Goal: Task Accomplishment & Management: Manage account settings

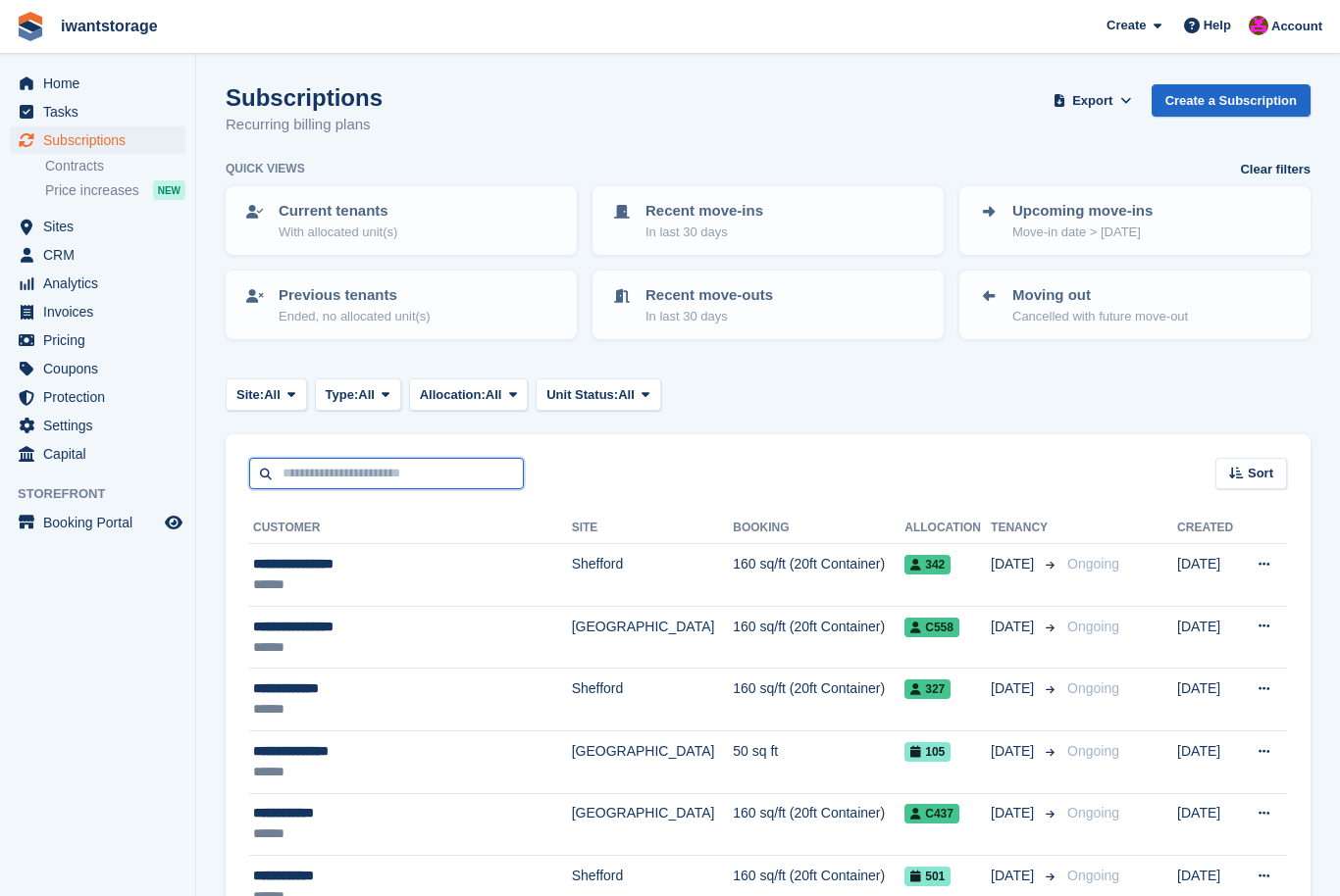
click at [270, 471] on input "text" at bounding box center [387, 474] width 275 height 33
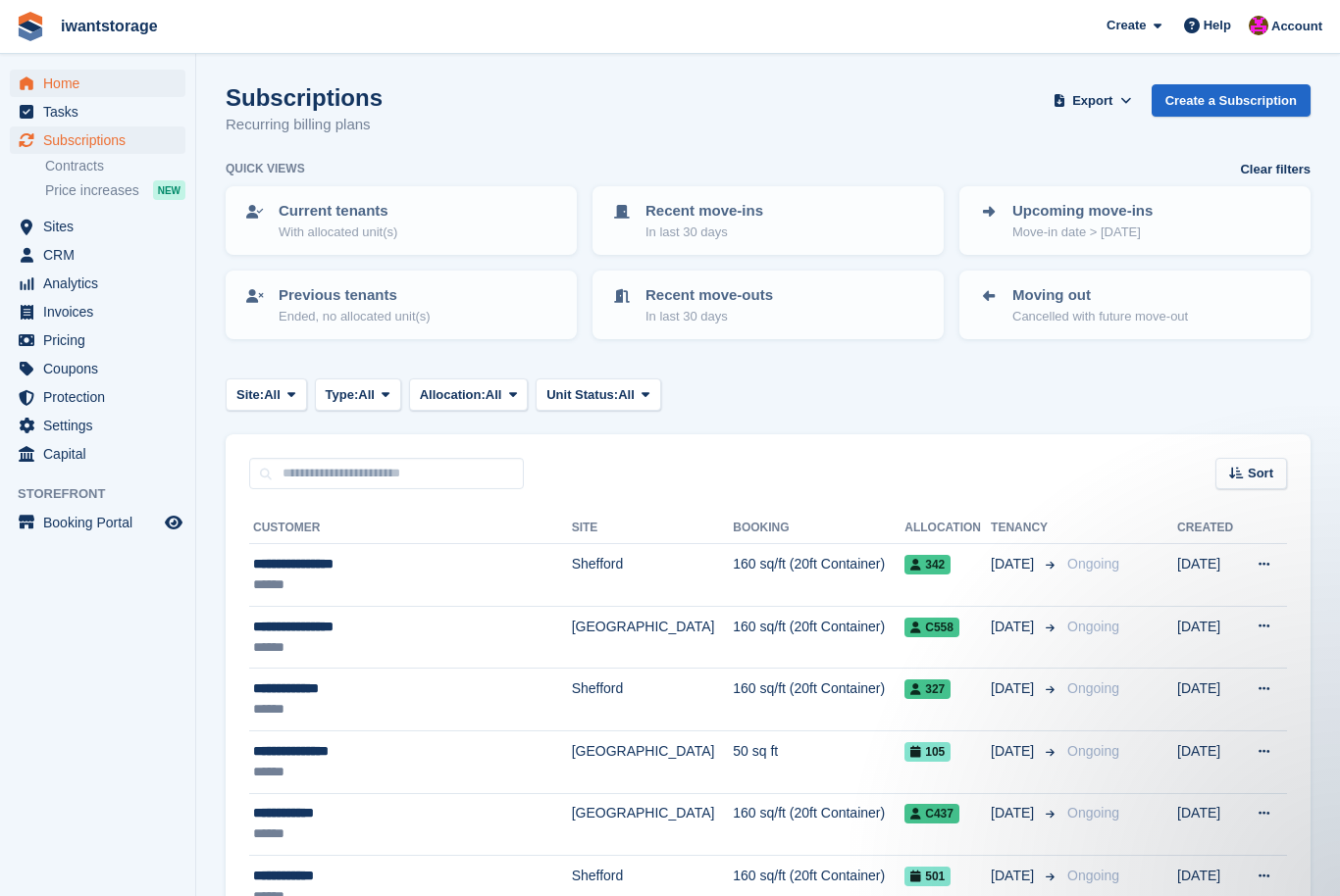
click at [38, 84] on link "Home" at bounding box center [98, 84] width 176 height 28
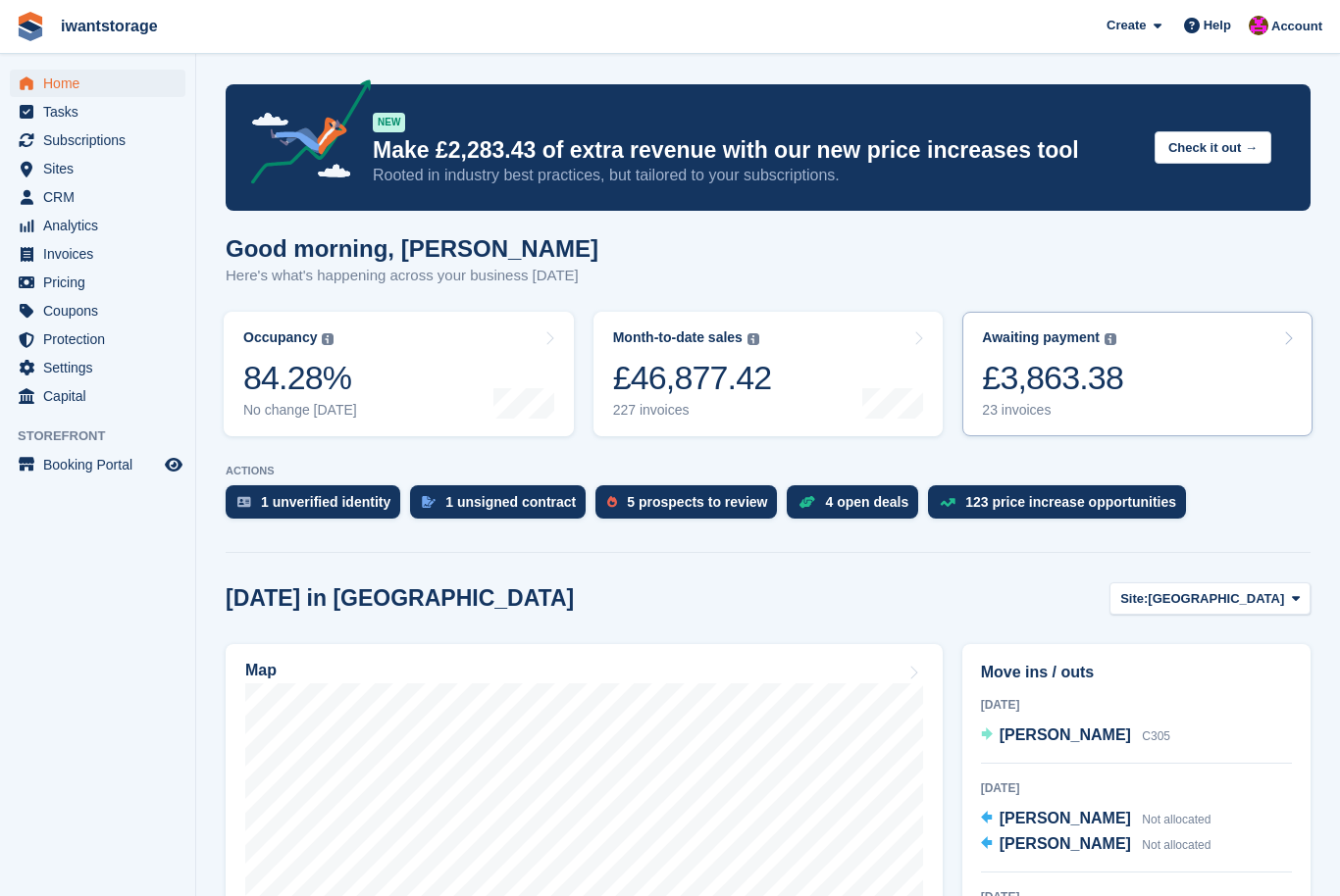
click at [1105, 383] on div "£3,863.38" at bounding box center [1052, 378] width 141 height 40
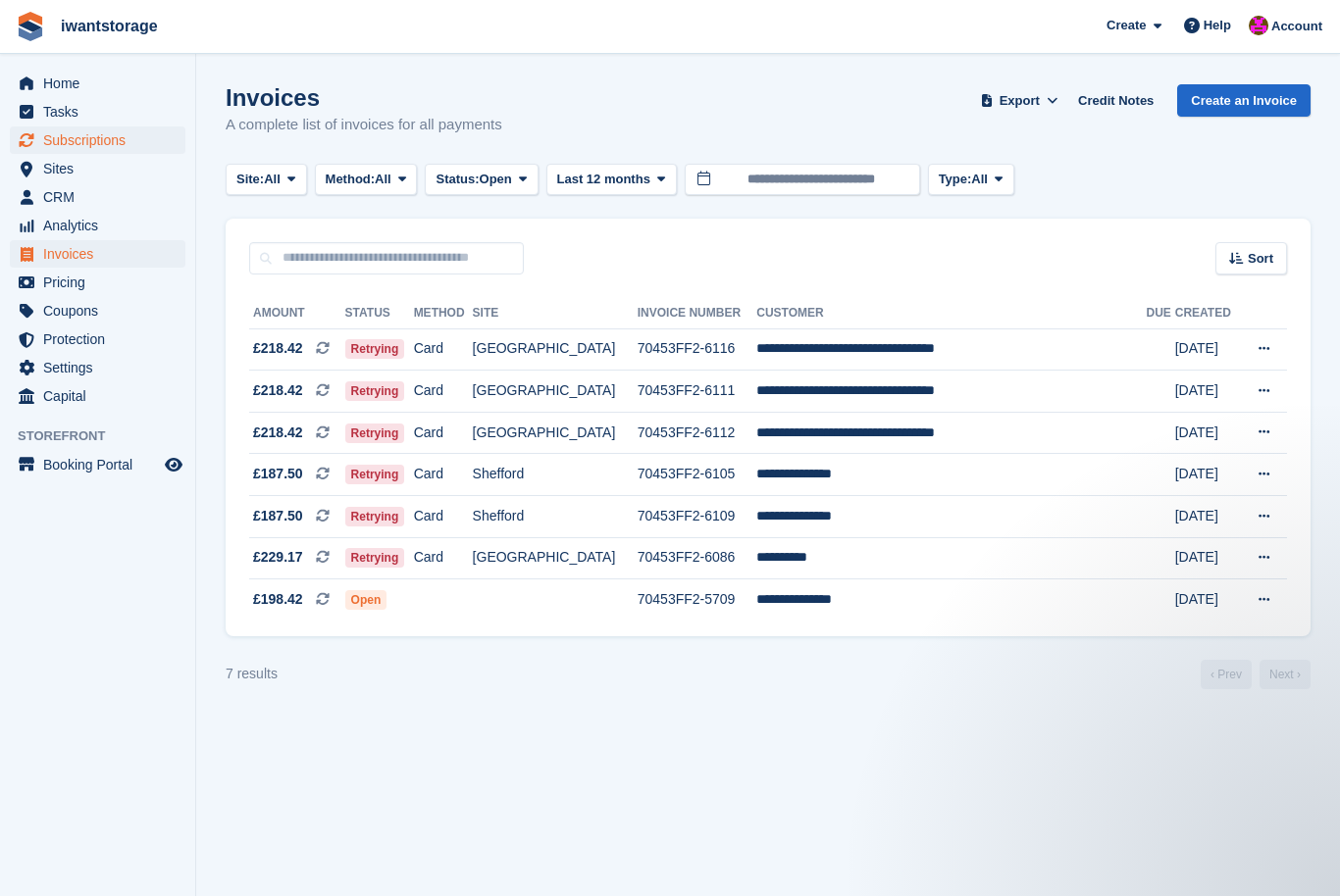
click at [47, 138] on span "Subscriptions" at bounding box center [102, 140] width 117 height 28
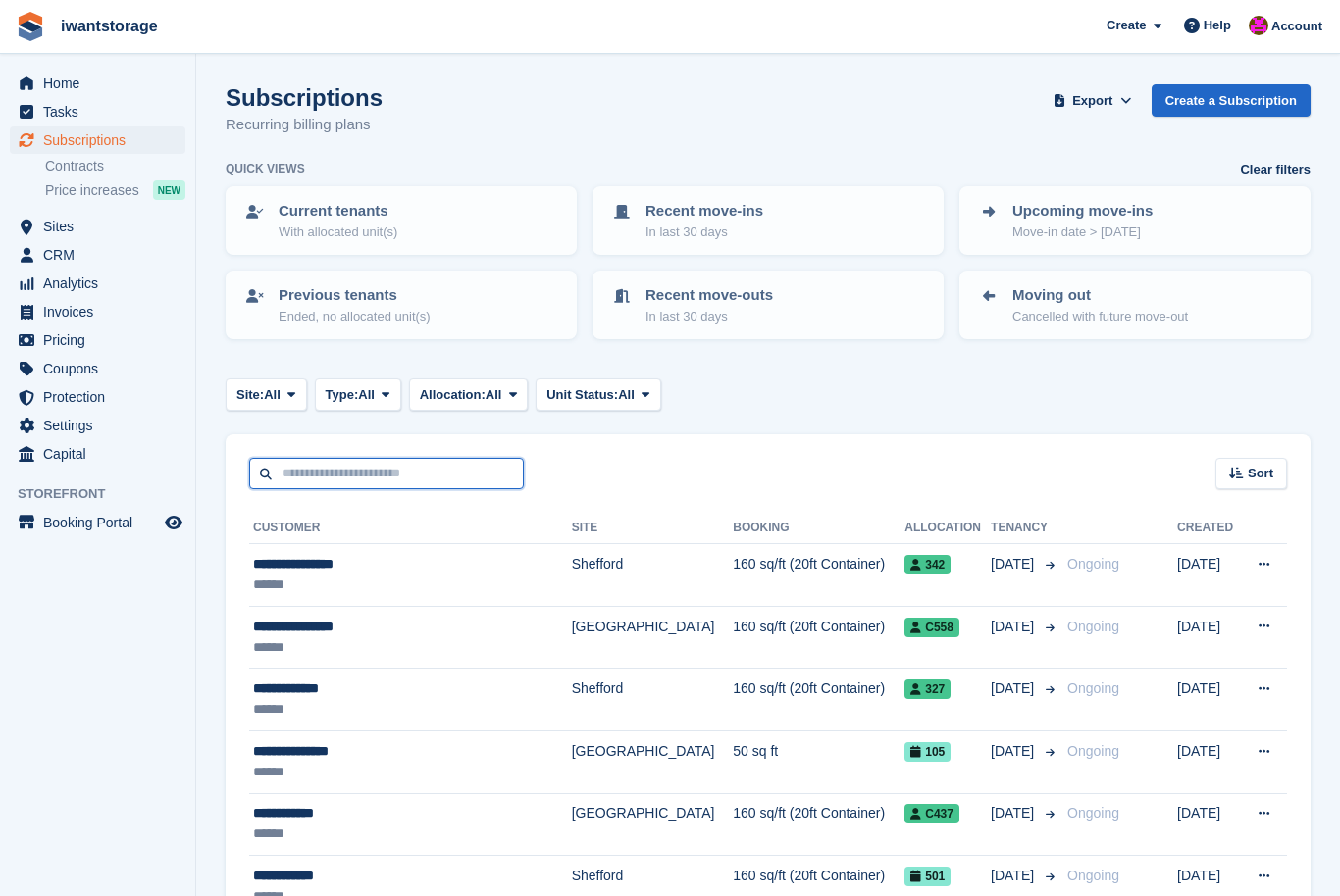
click at [273, 465] on input "text" at bounding box center [387, 474] width 275 height 33
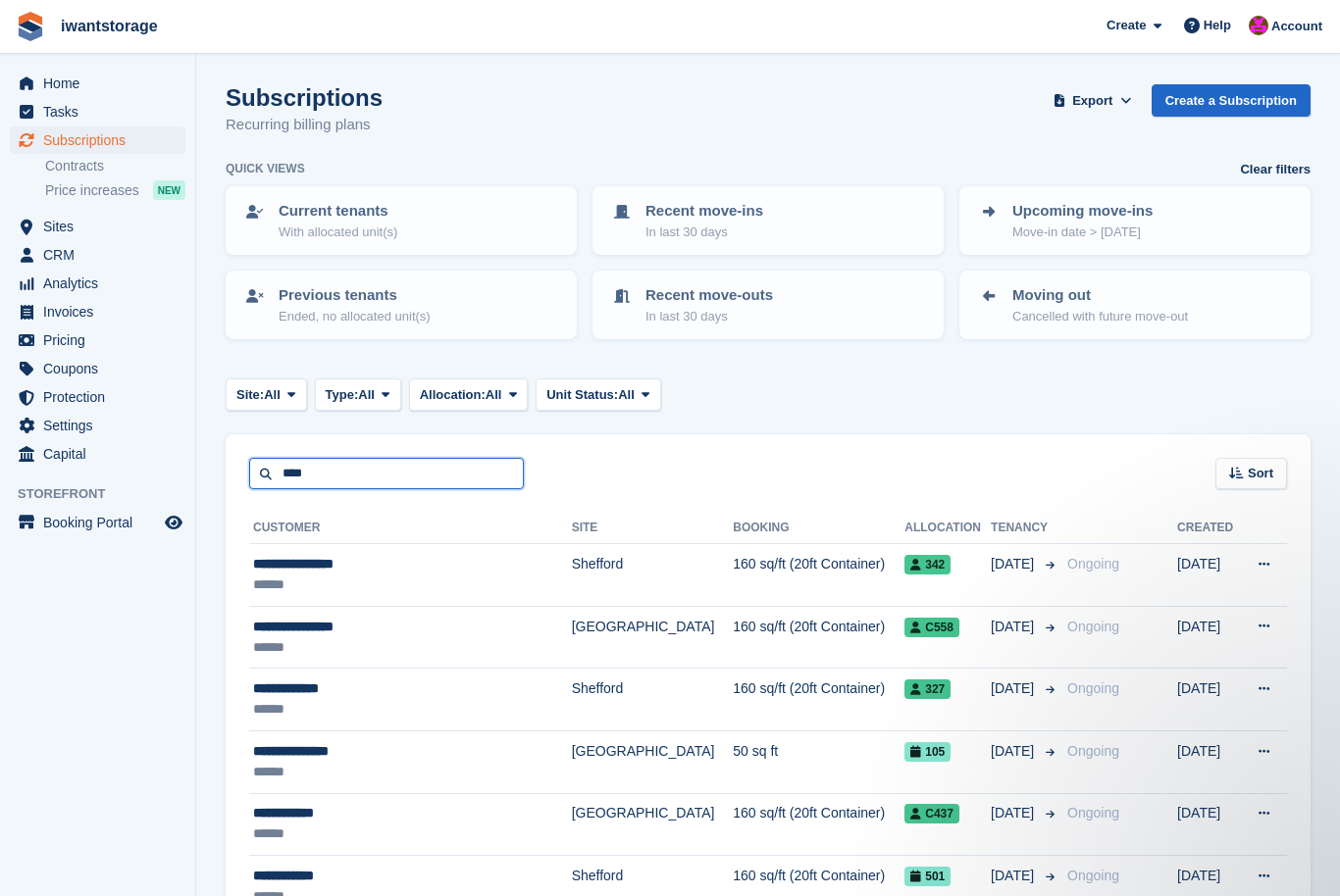
type input "****"
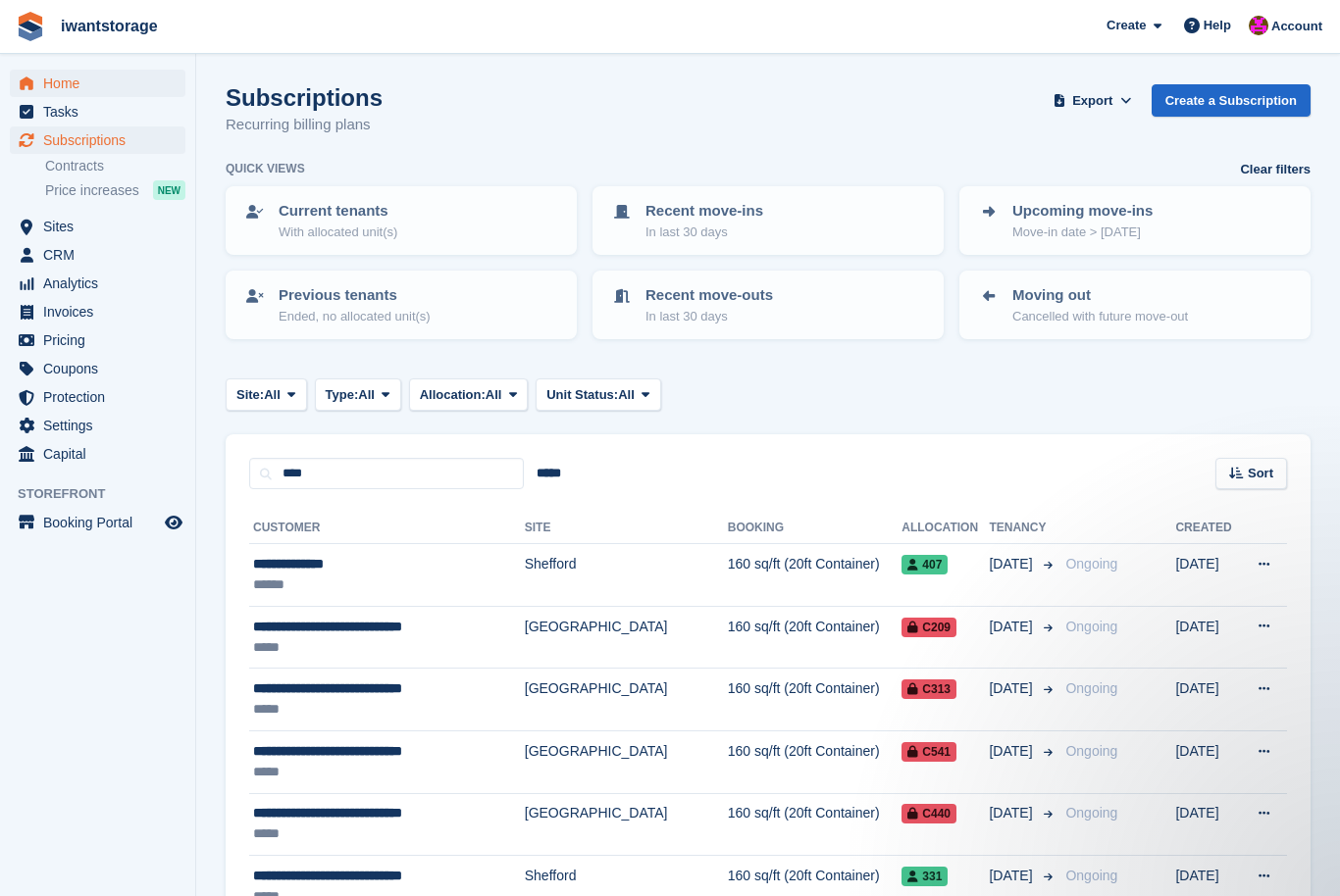
click at [46, 71] on span "Home" at bounding box center [102, 84] width 117 height 28
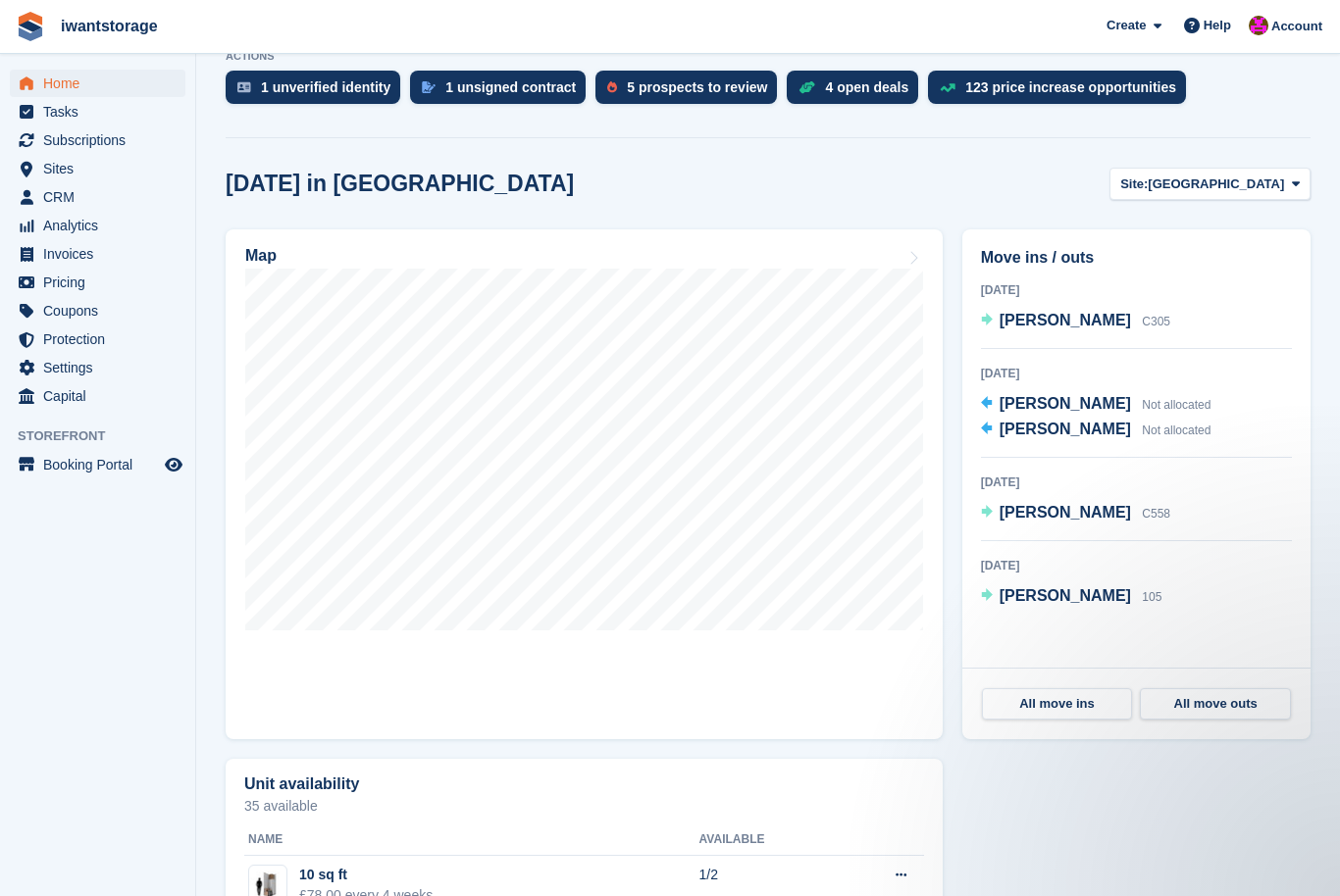
scroll to position [414, 0]
click at [1272, 178] on span "[GEOGRAPHIC_DATA]" at bounding box center [1216, 185] width 136 height 20
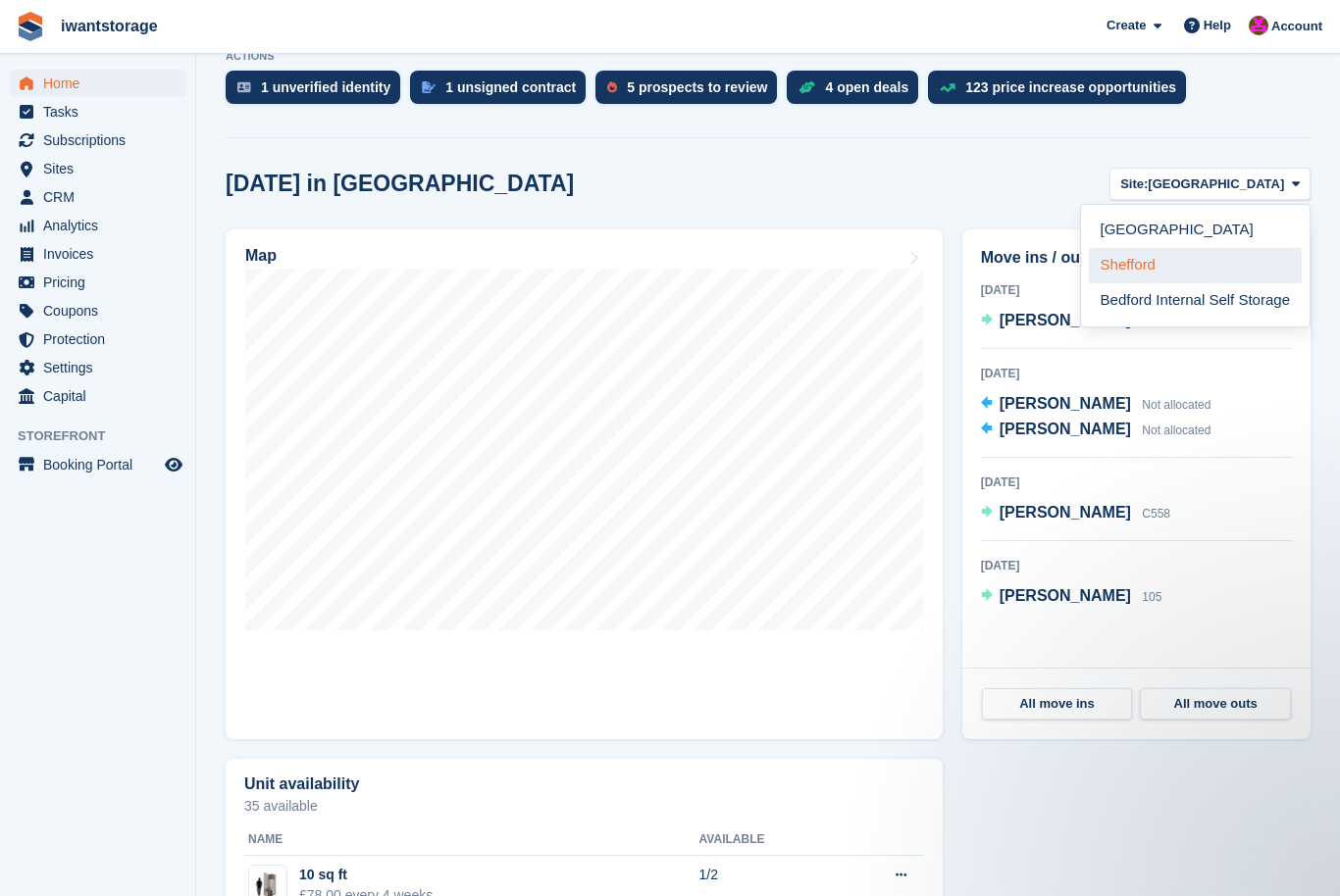
click at [1171, 266] on link "Shefford" at bounding box center [1195, 266] width 213 height 35
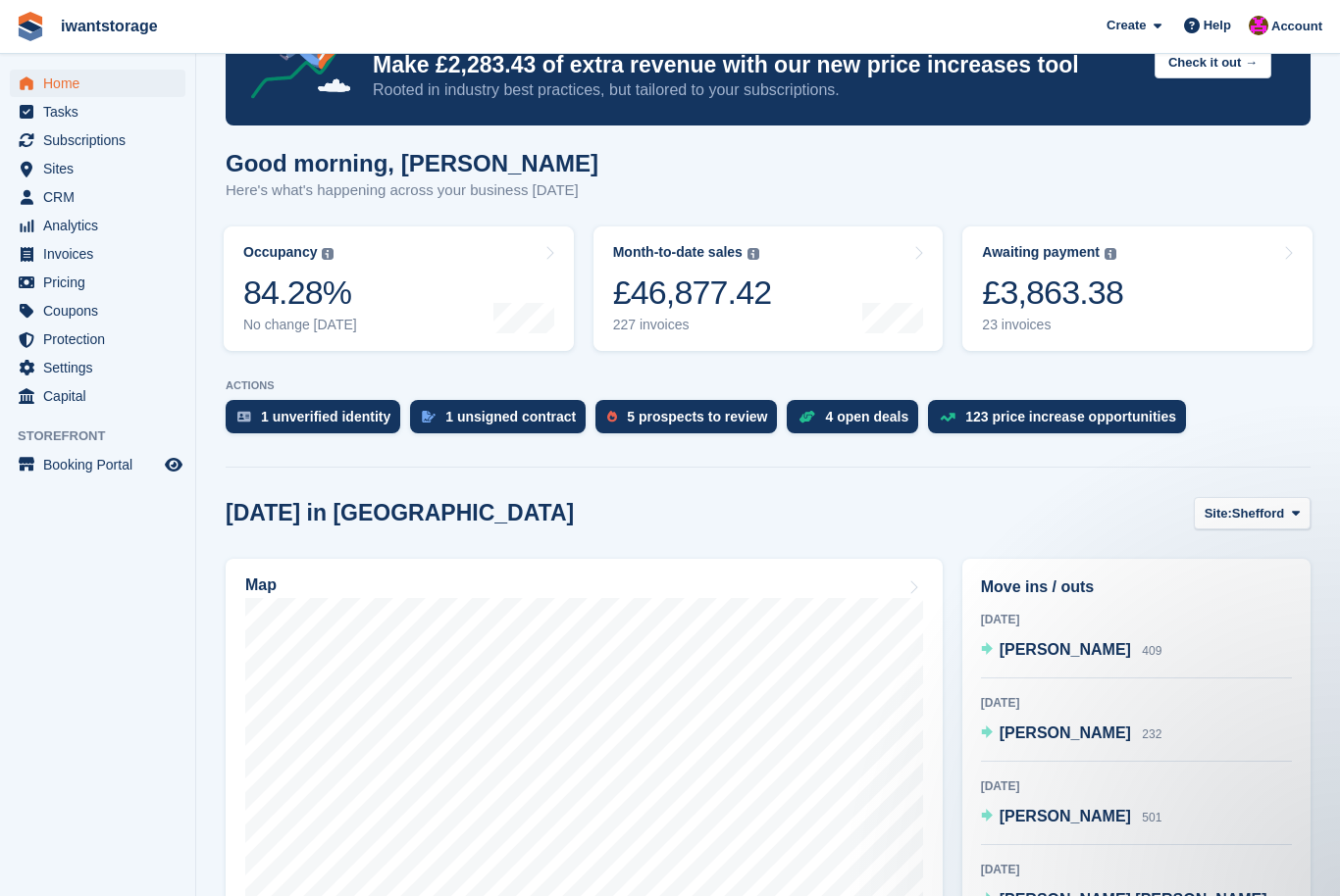
scroll to position [0, 0]
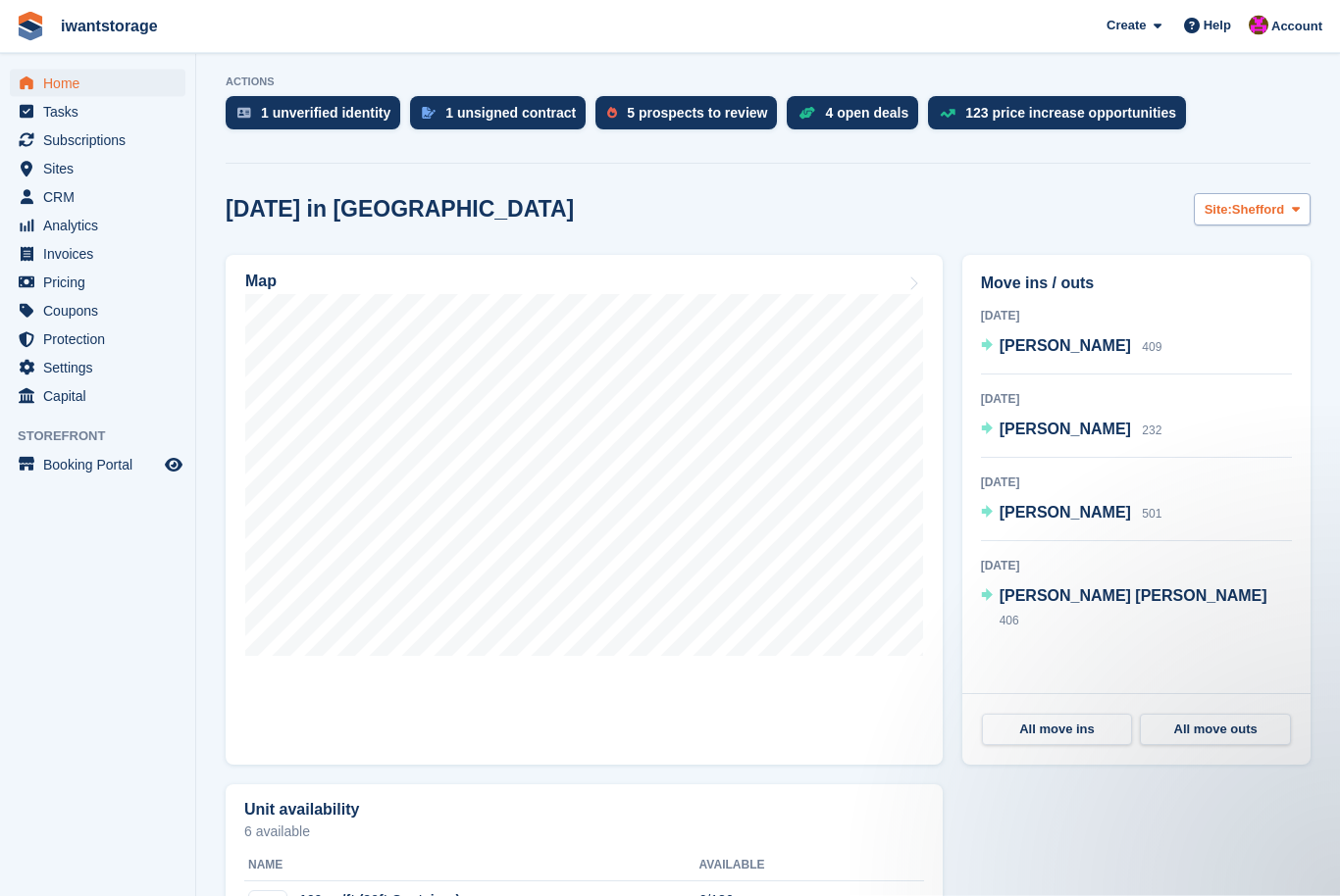
click at [1285, 199] on button "Site: Shefford" at bounding box center [1252, 210] width 116 height 33
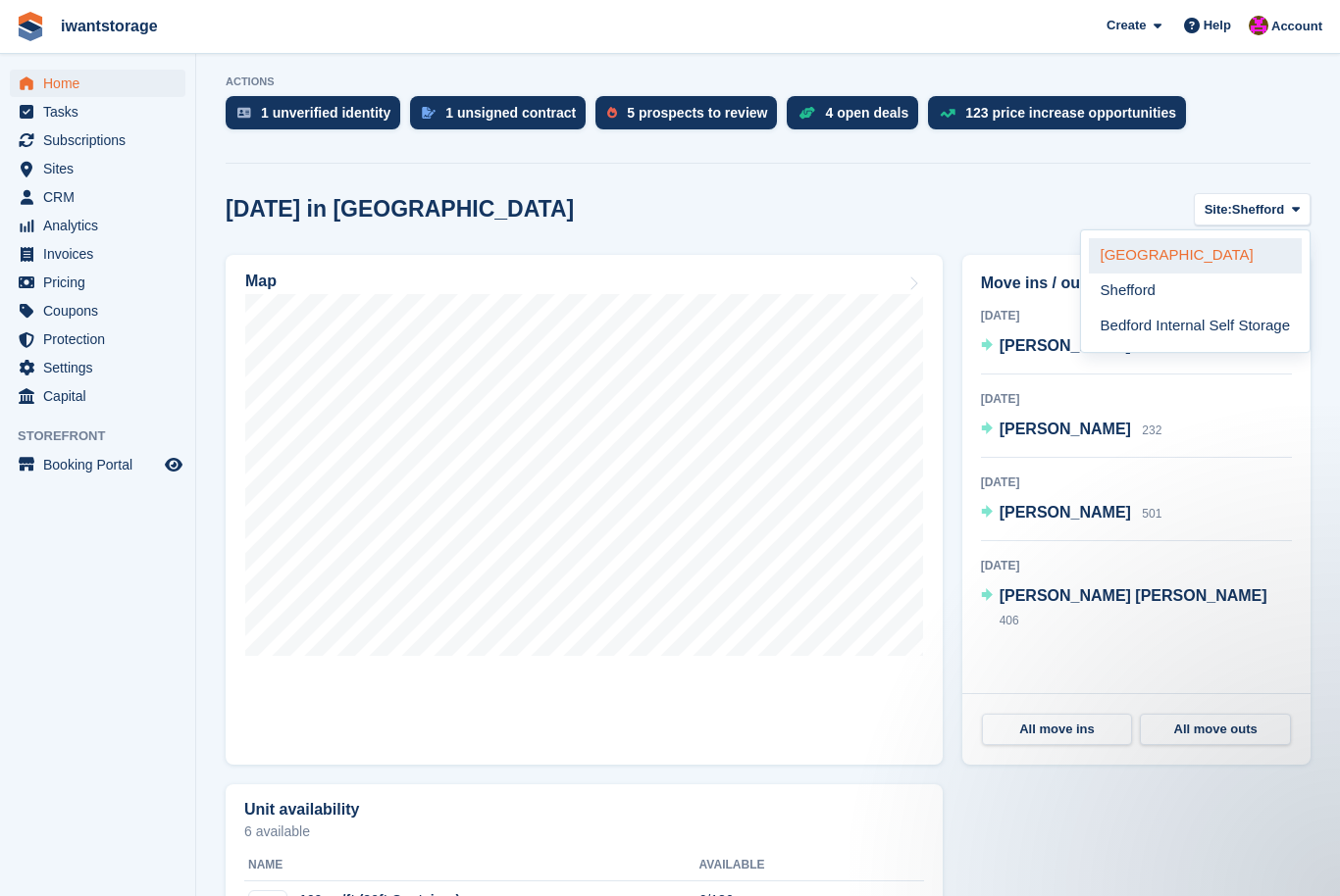
click at [1174, 248] on link "[GEOGRAPHIC_DATA]" at bounding box center [1195, 256] width 213 height 35
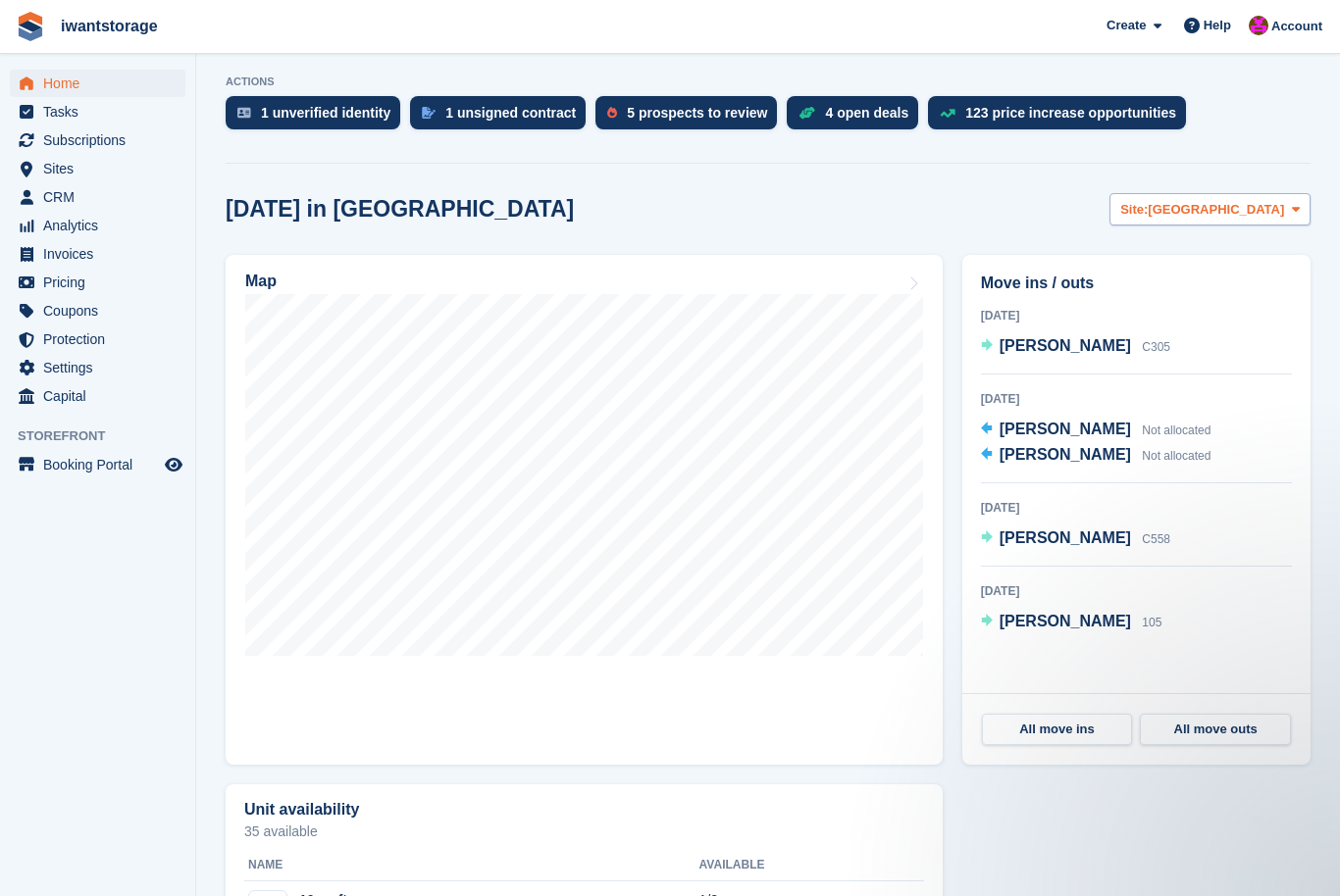
click at [1278, 213] on span "[GEOGRAPHIC_DATA]" at bounding box center [1216, 210] width 136 height 20
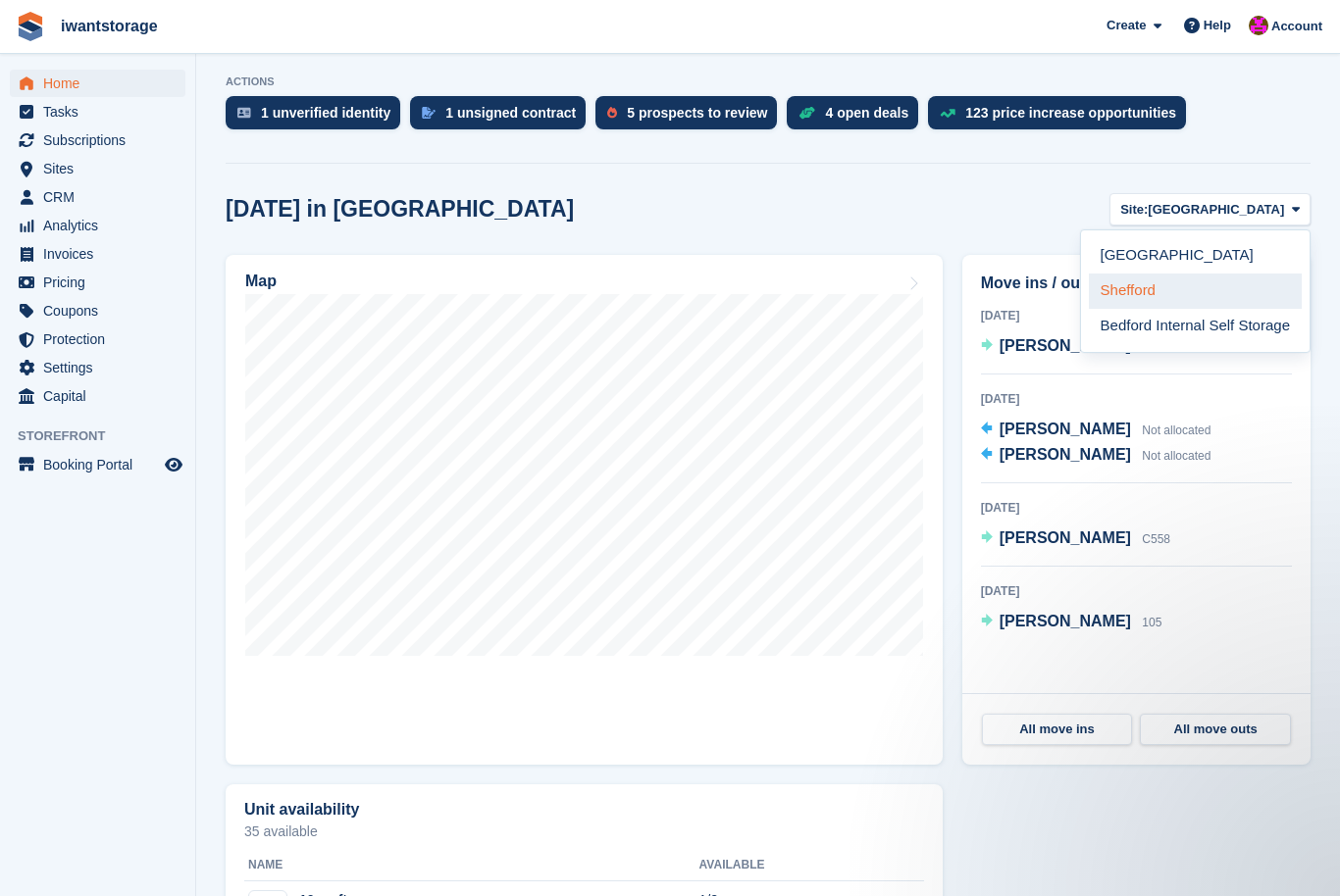
click at [1198, 296] on link "Shefford" at bounding box center [1195, 292] width 213 height 35
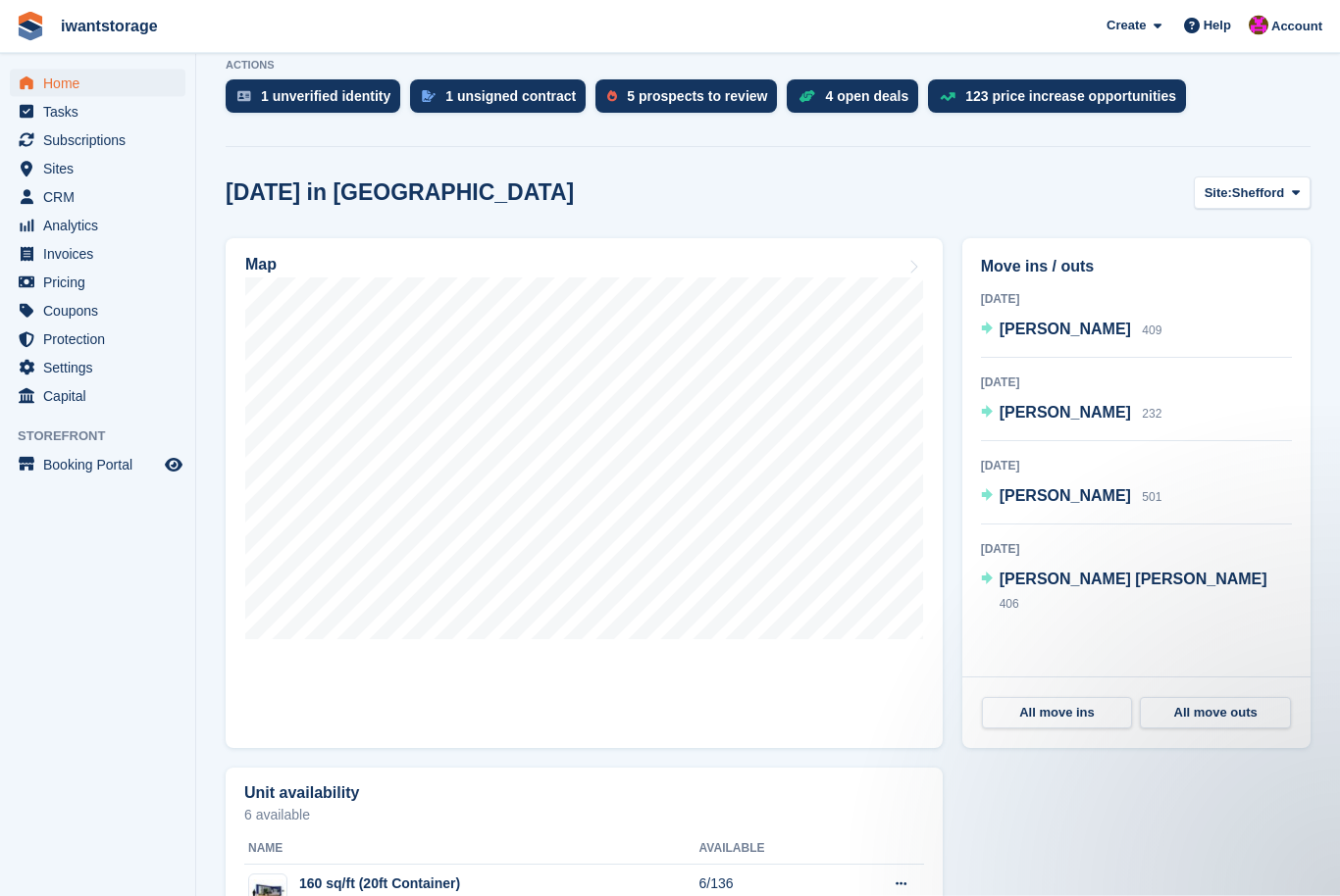
scroll to position [416, 0]
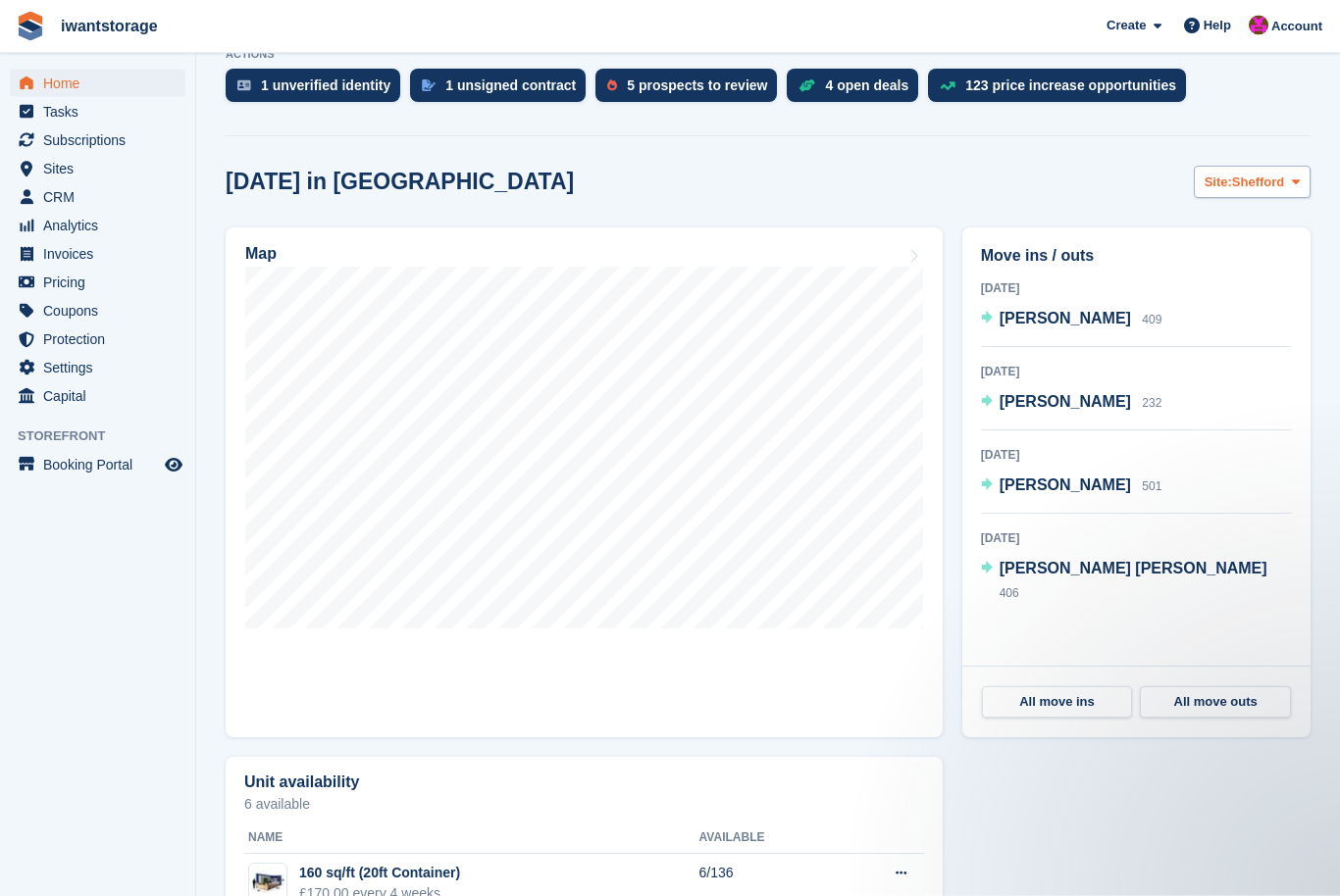
click at [1262, 181] on span "Shefford" at bounding box center [1257, 183] width 52 height 20
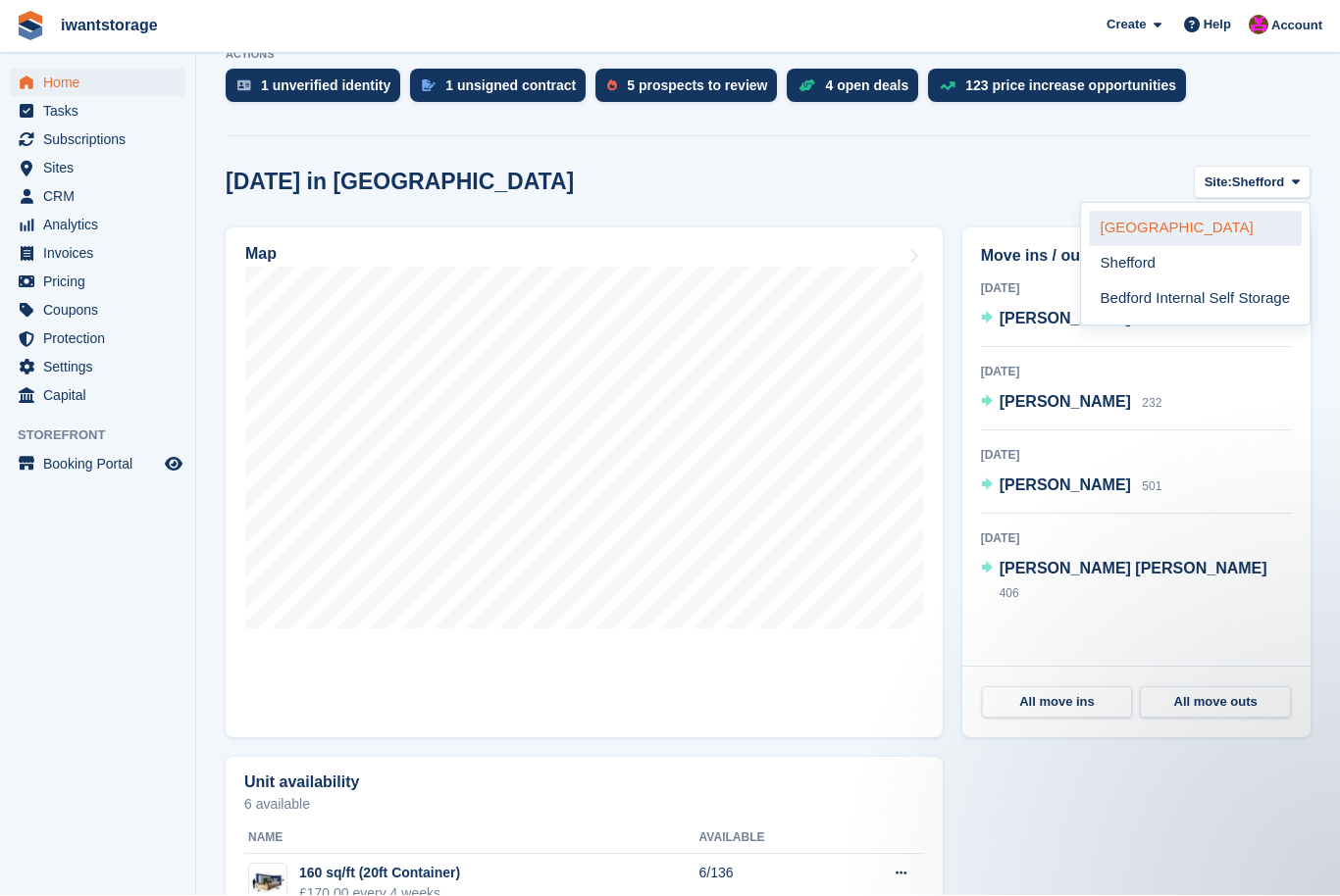
click at [1167, 231] on link "[GEOGRAPHIC_DATA]" at bounding box center [1195, 230] width 213 height 35
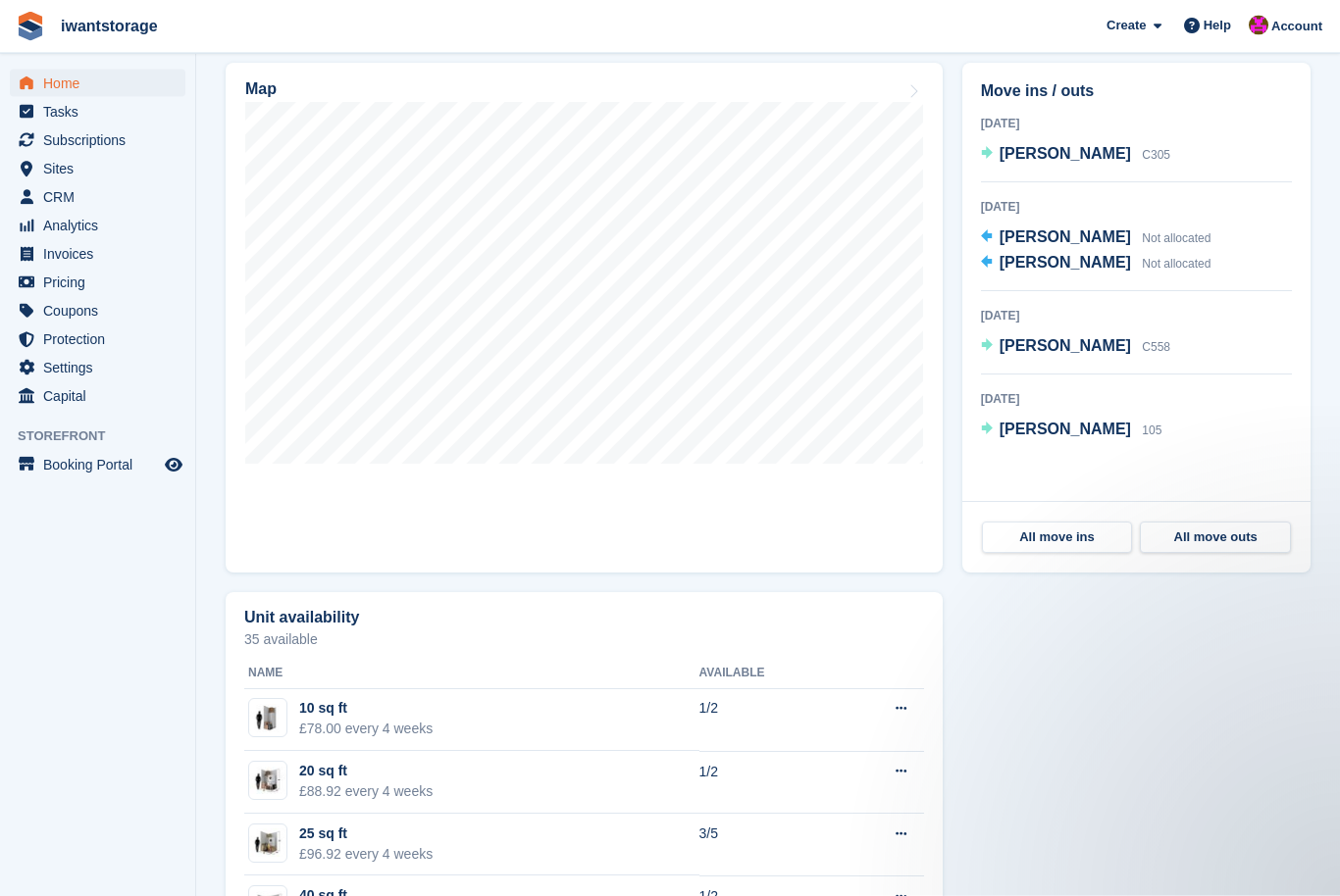
scroll to position [586, 0]
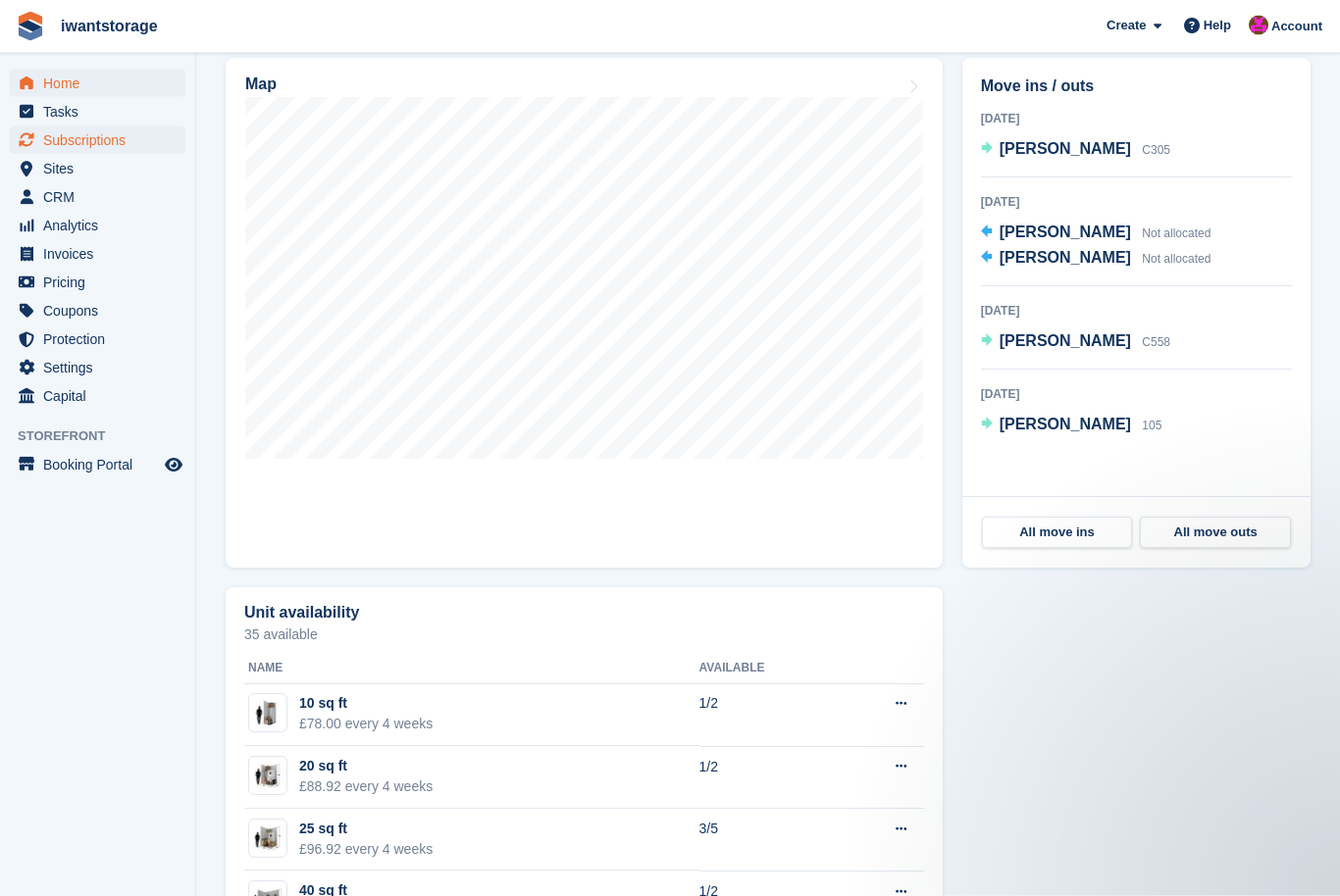
click at [39, 136] on link "Subscriptions" at bounding box center [98, 140] width 176 height 28
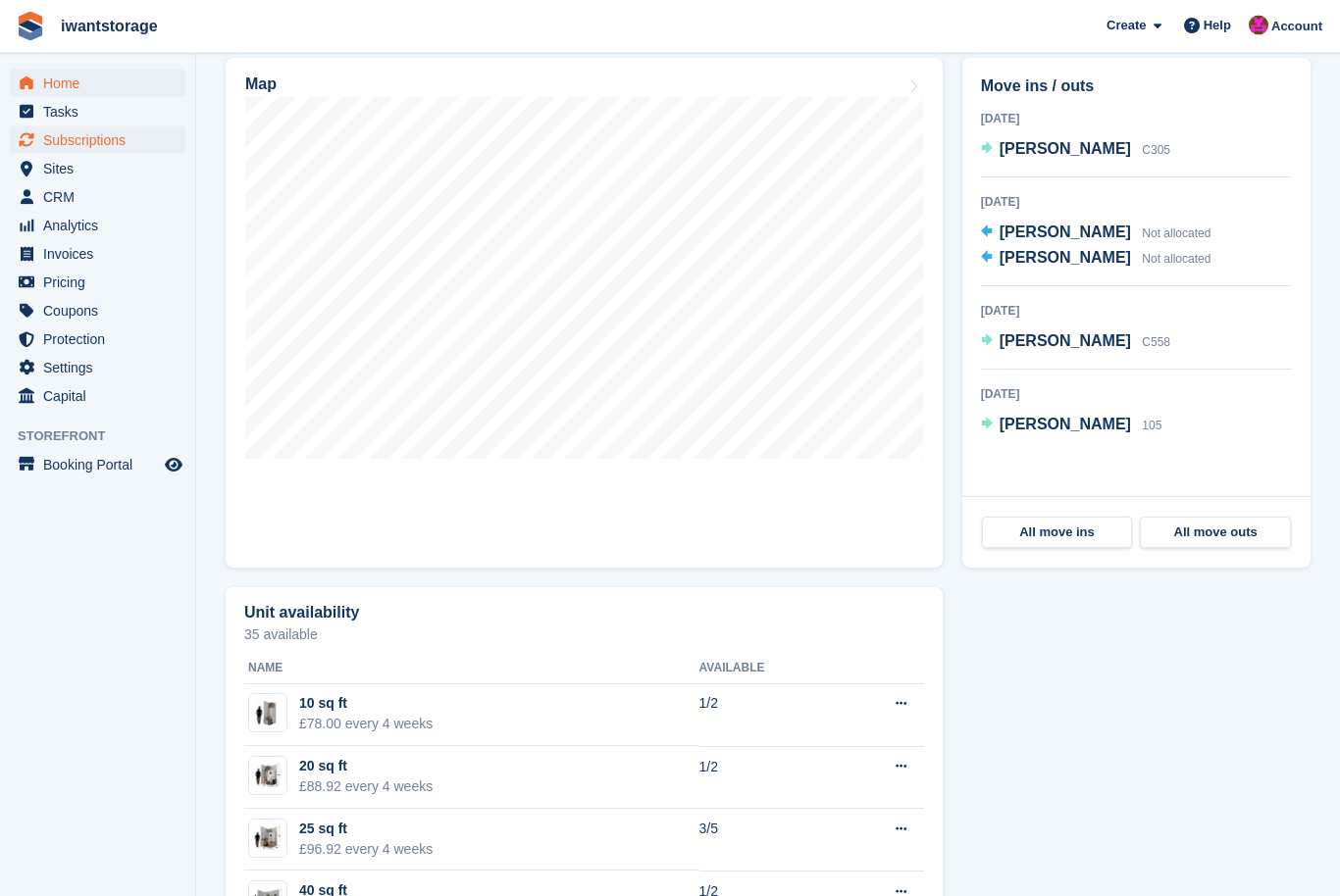
scroll to position [586, 0]
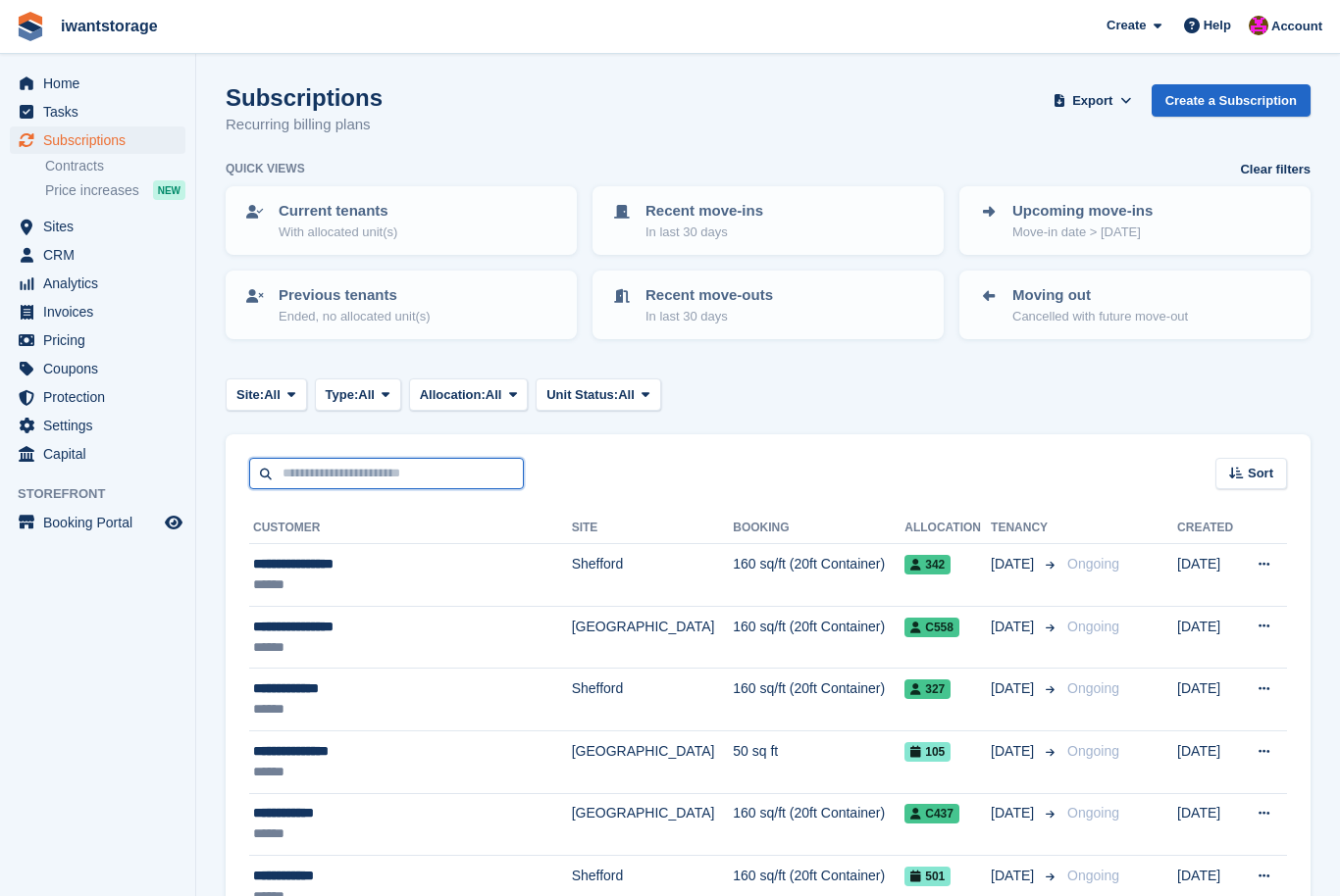
click at [286, 466] on input "text" at bounding box center [387, 474] width 275 height 33
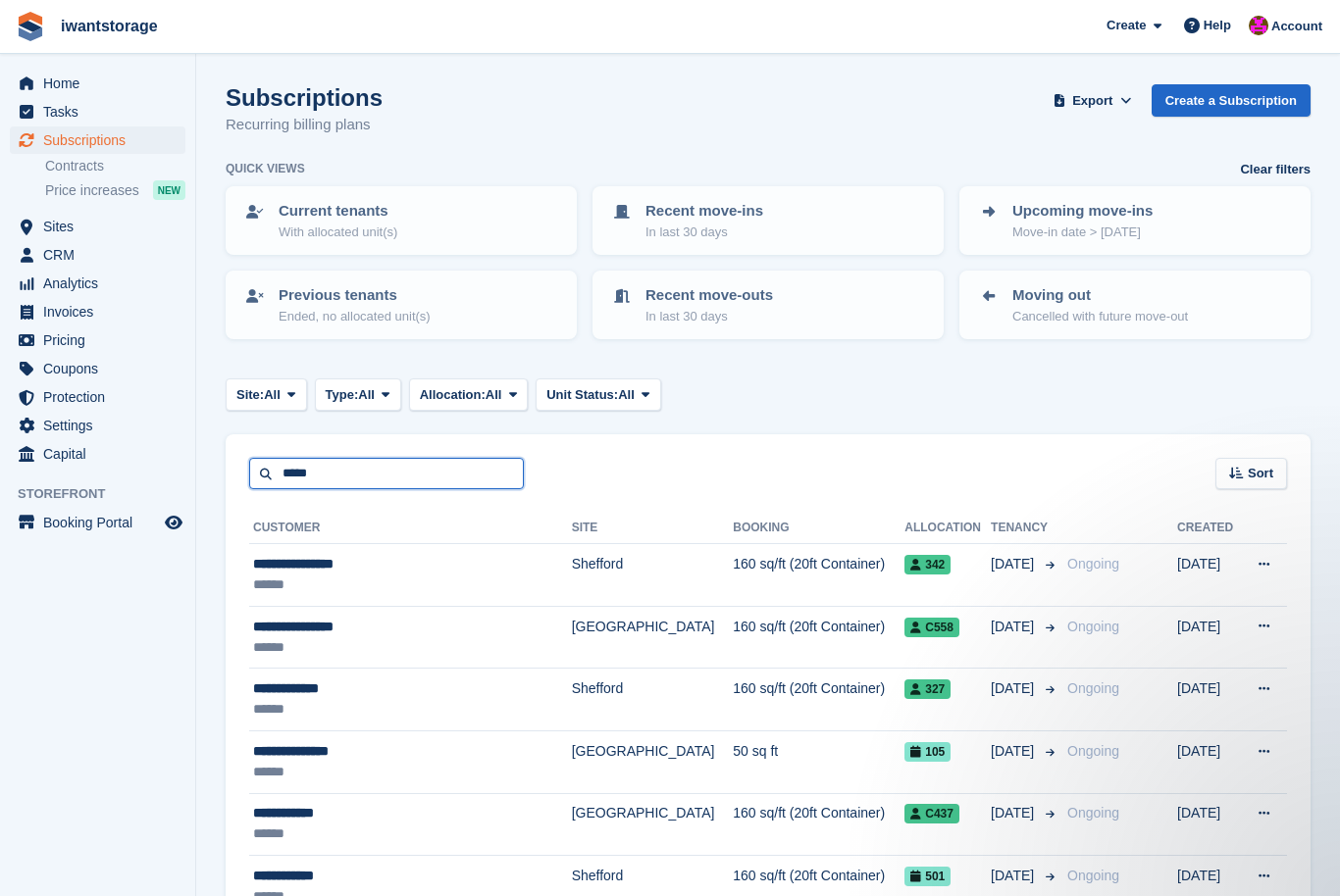
type input "*****"
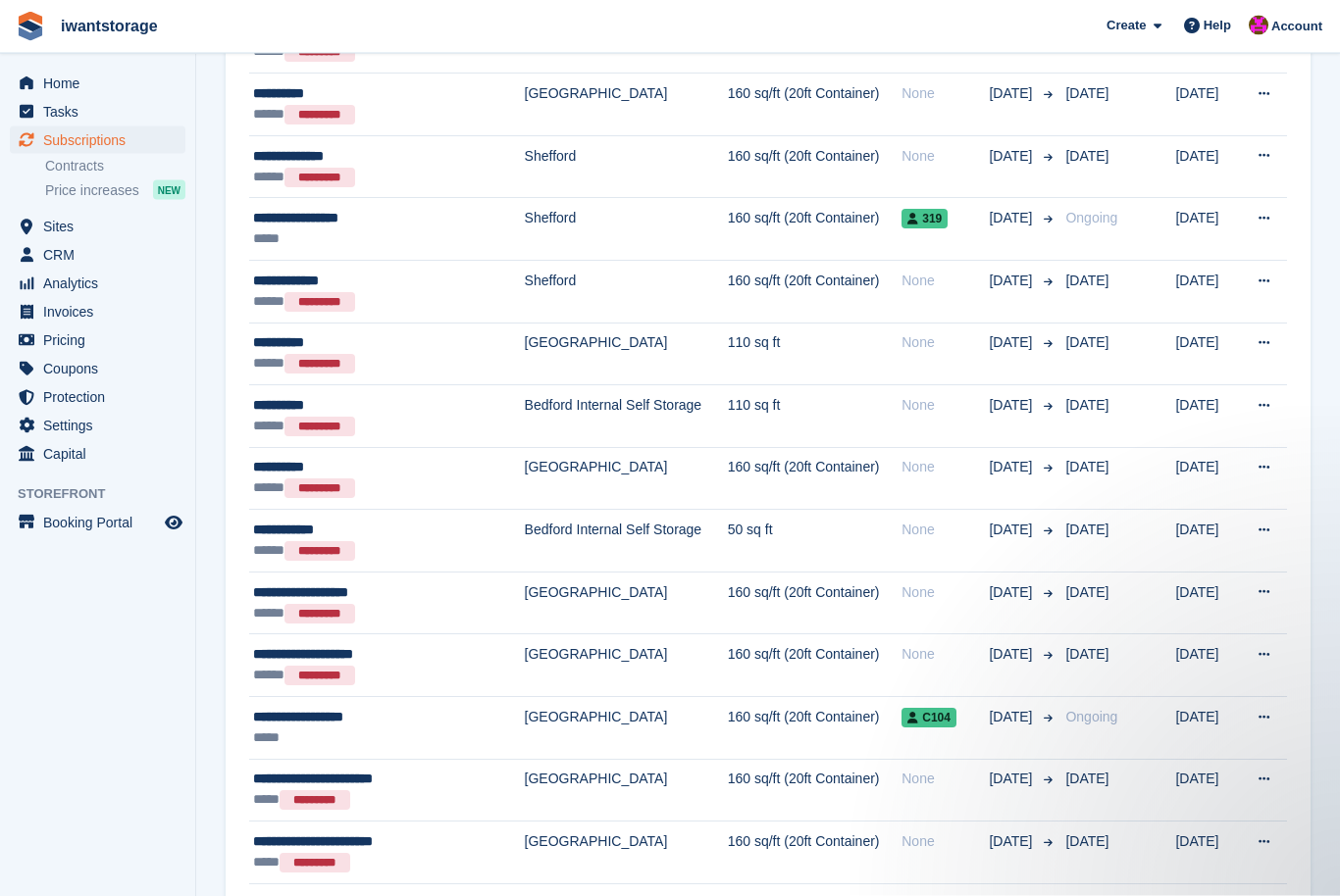
scroll to position [1094, 0]
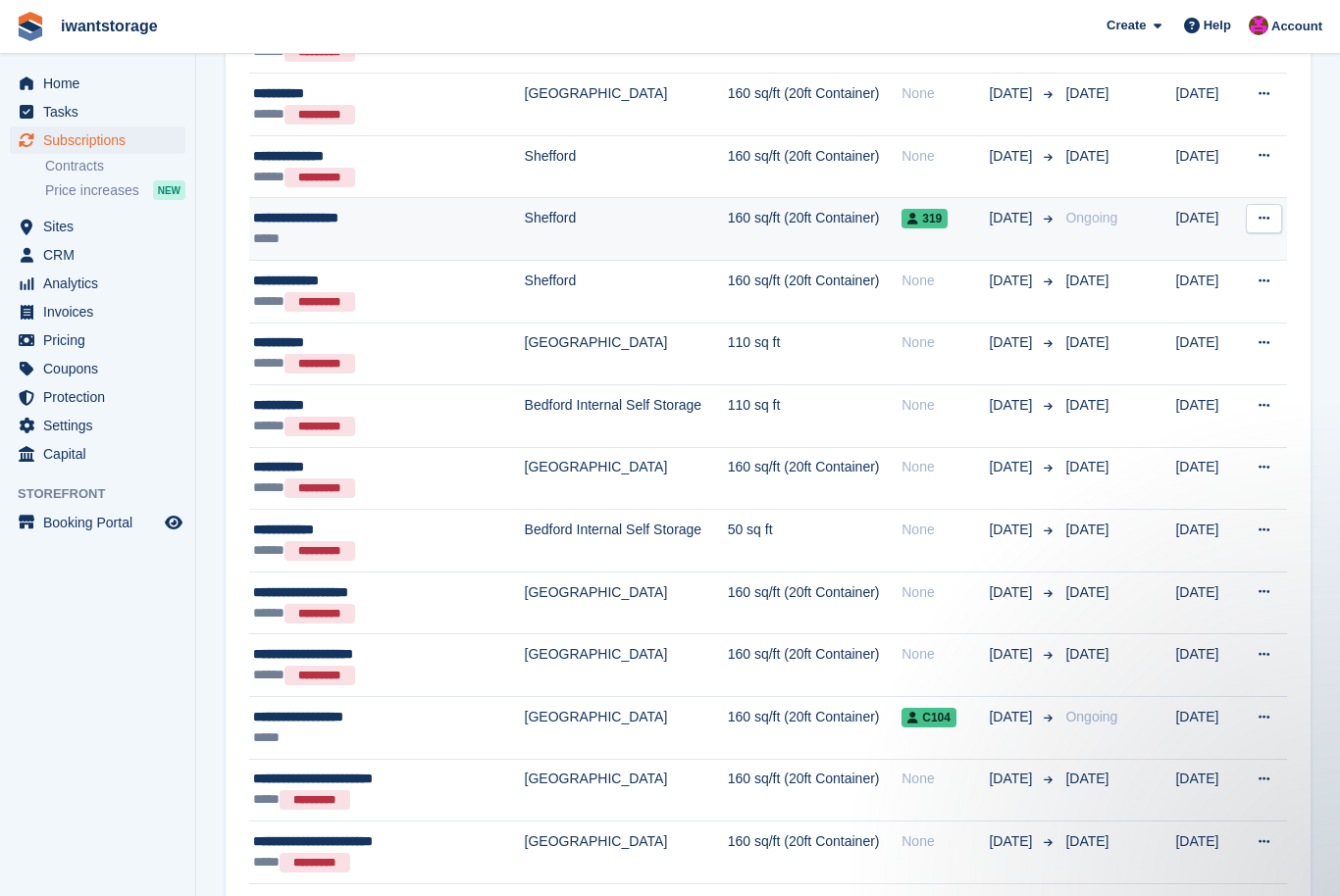
click at [263, 212] on div "**********" at bounding box center [372, 218] width 237 height 21
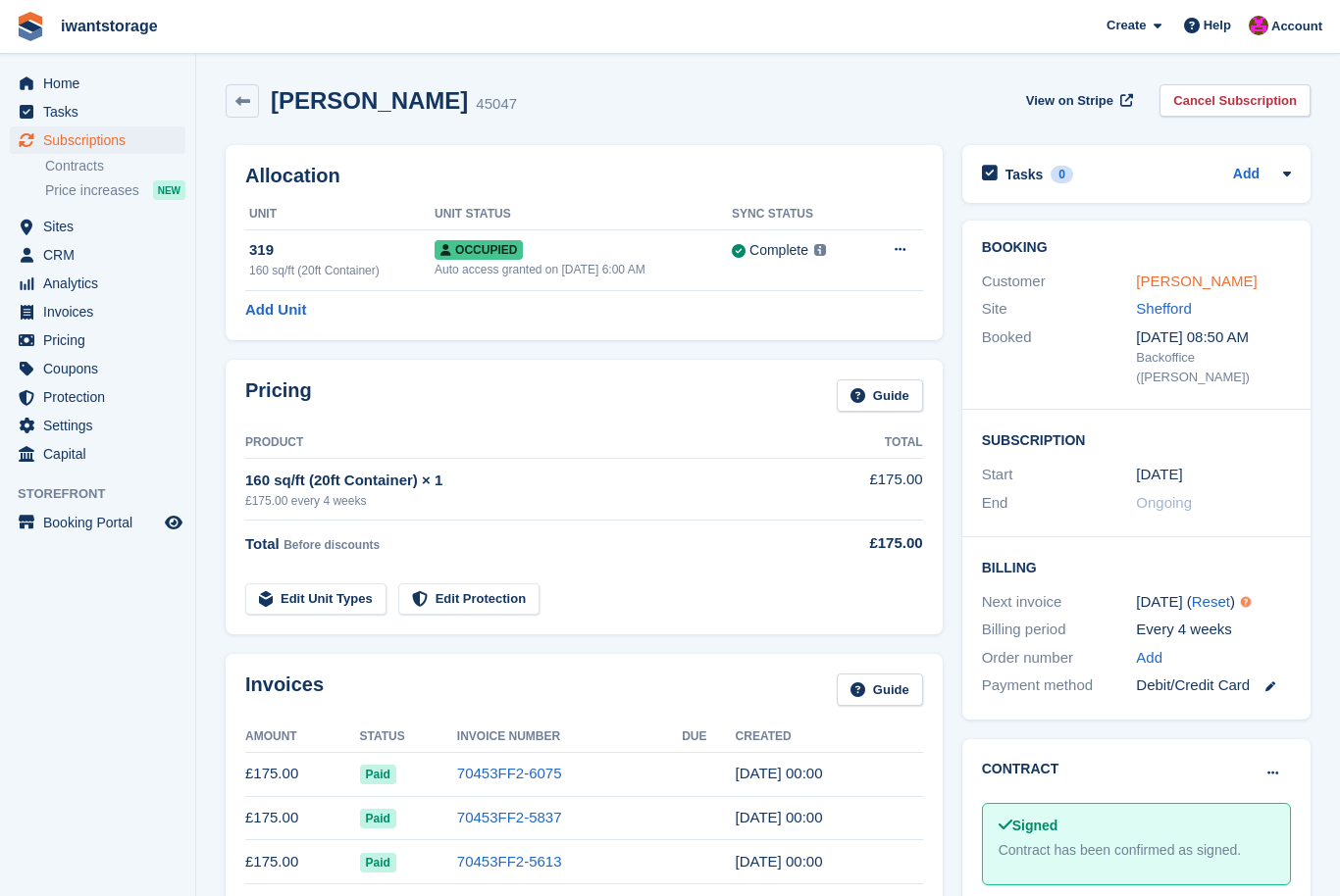
click at [1219, 280] on link "James Tunnicliffe" at bounding box center [1196, 281] width 120 height 17
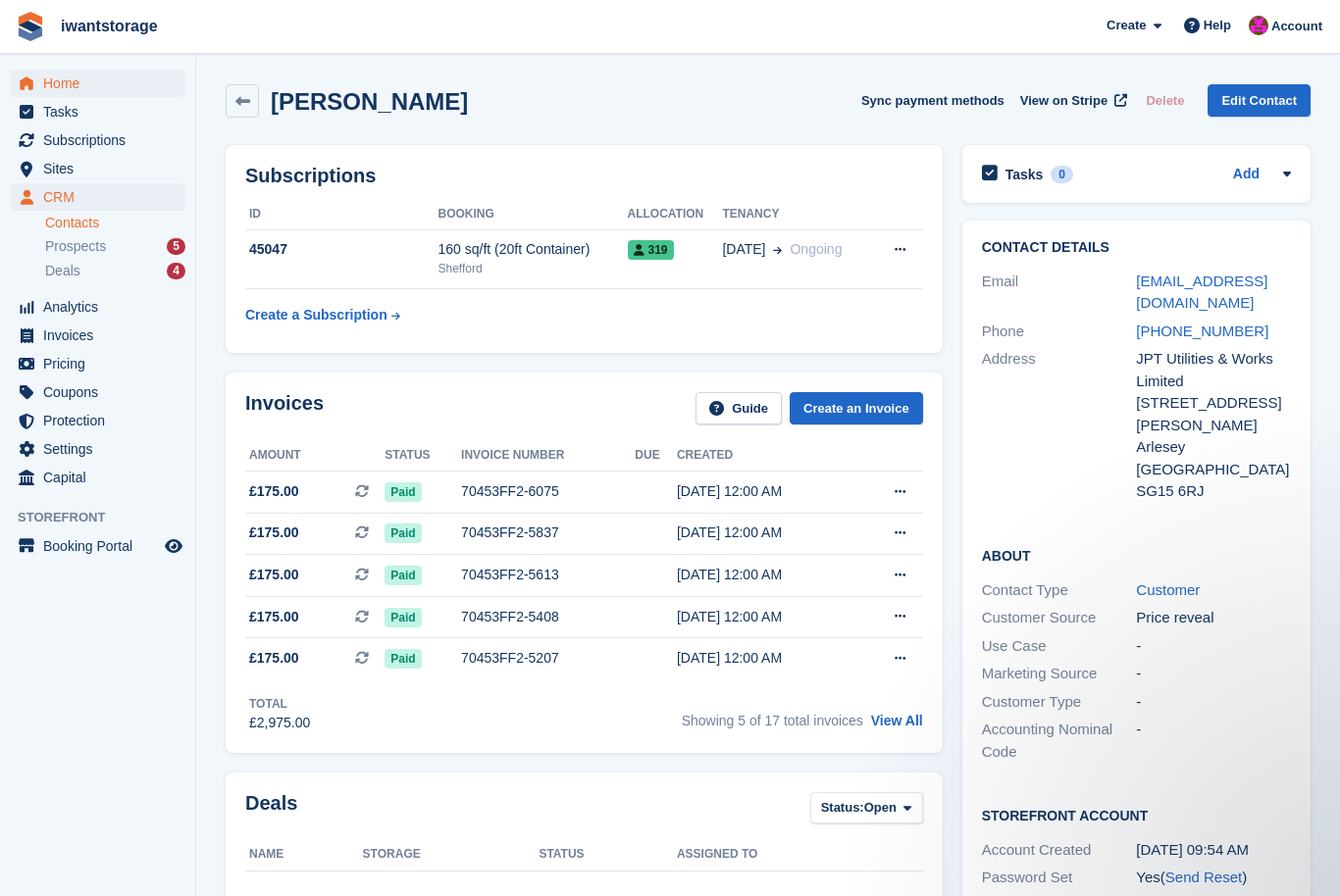
click at [33, 94] on span "menu" at bounding box center [27, 84] width 24 height 24
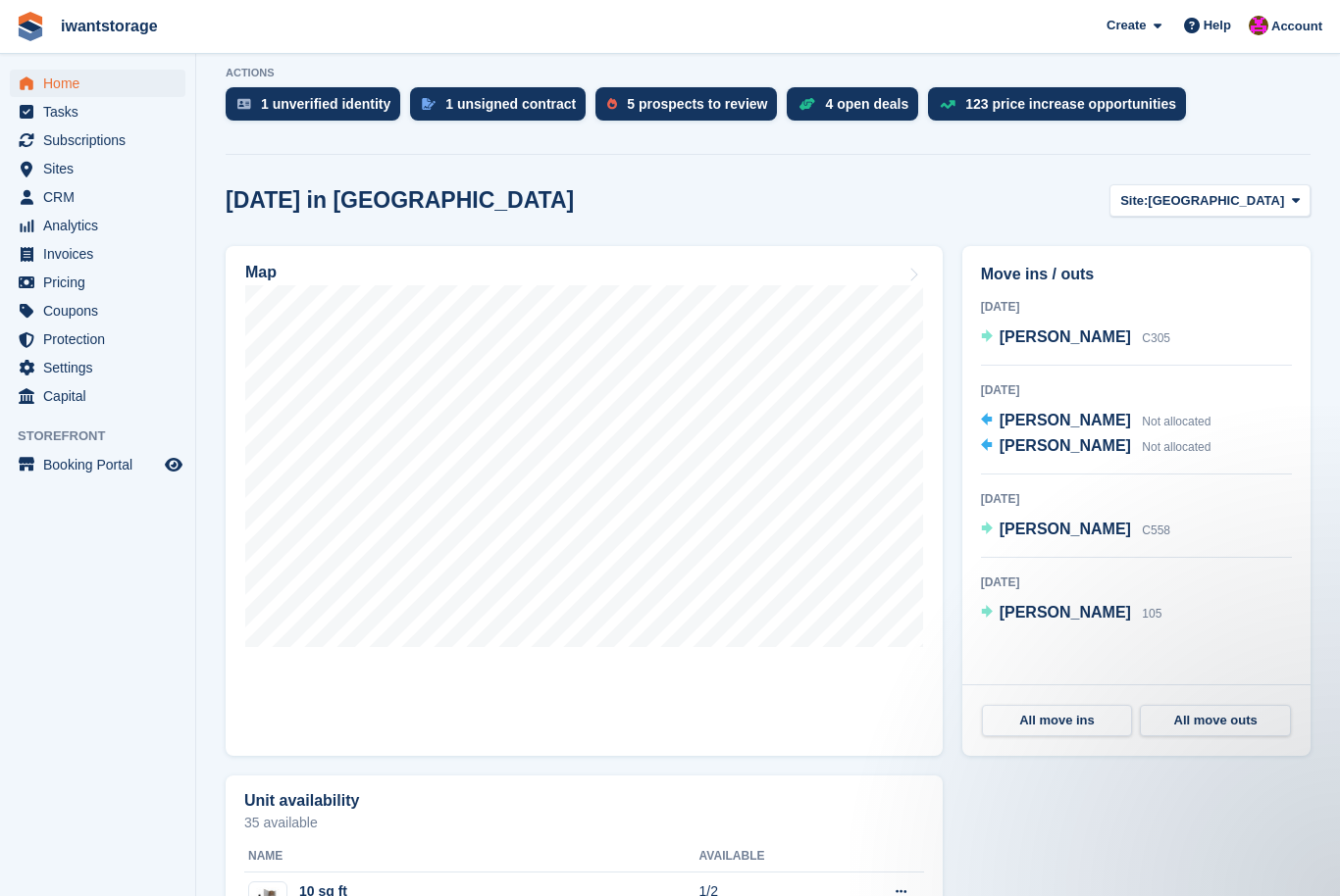
scroll to position [378, 0]
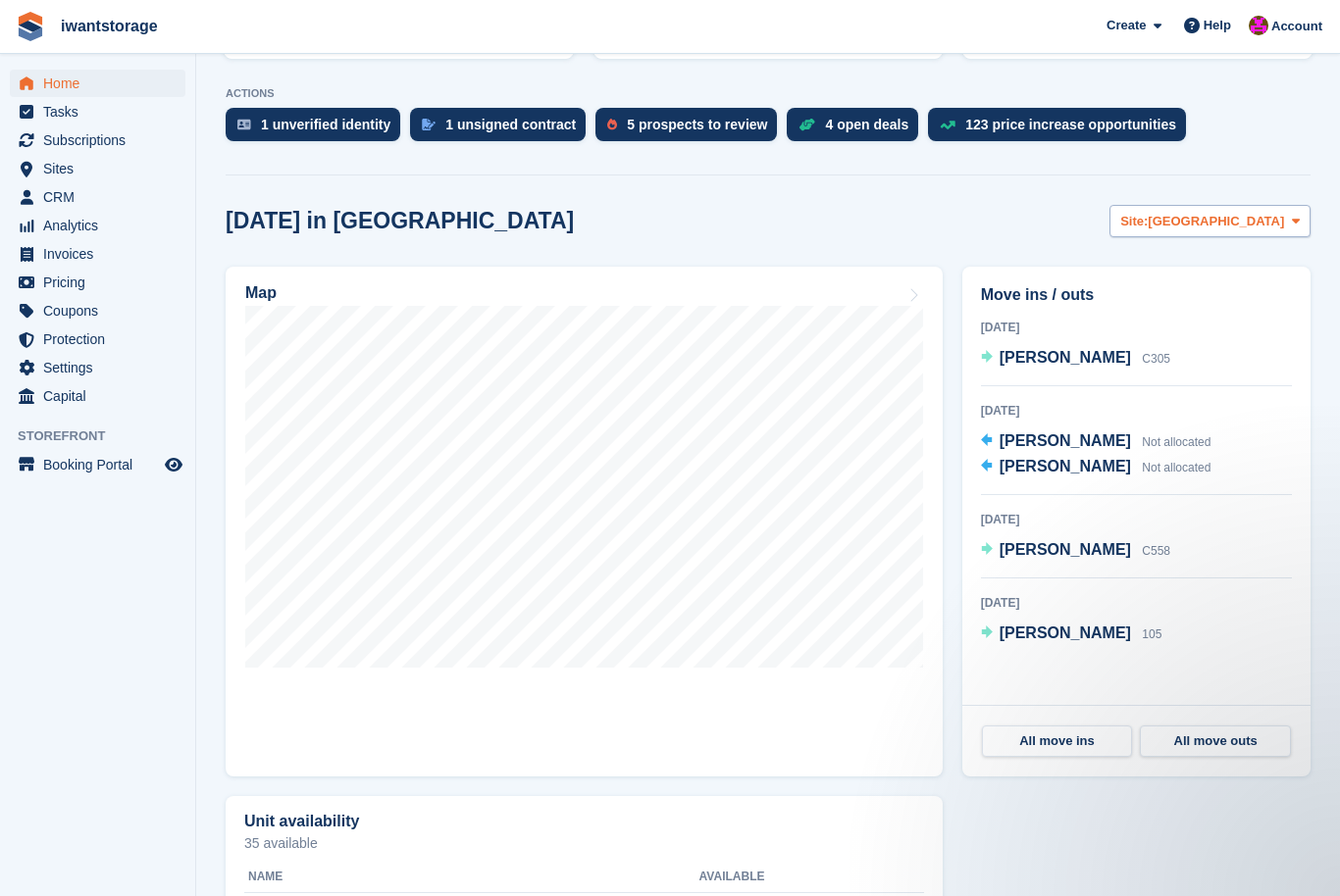
click at [1268, 227] on span "[GEOGRAPHIC_DATA]" at bounding box center [1216, 222] width 136 height 20
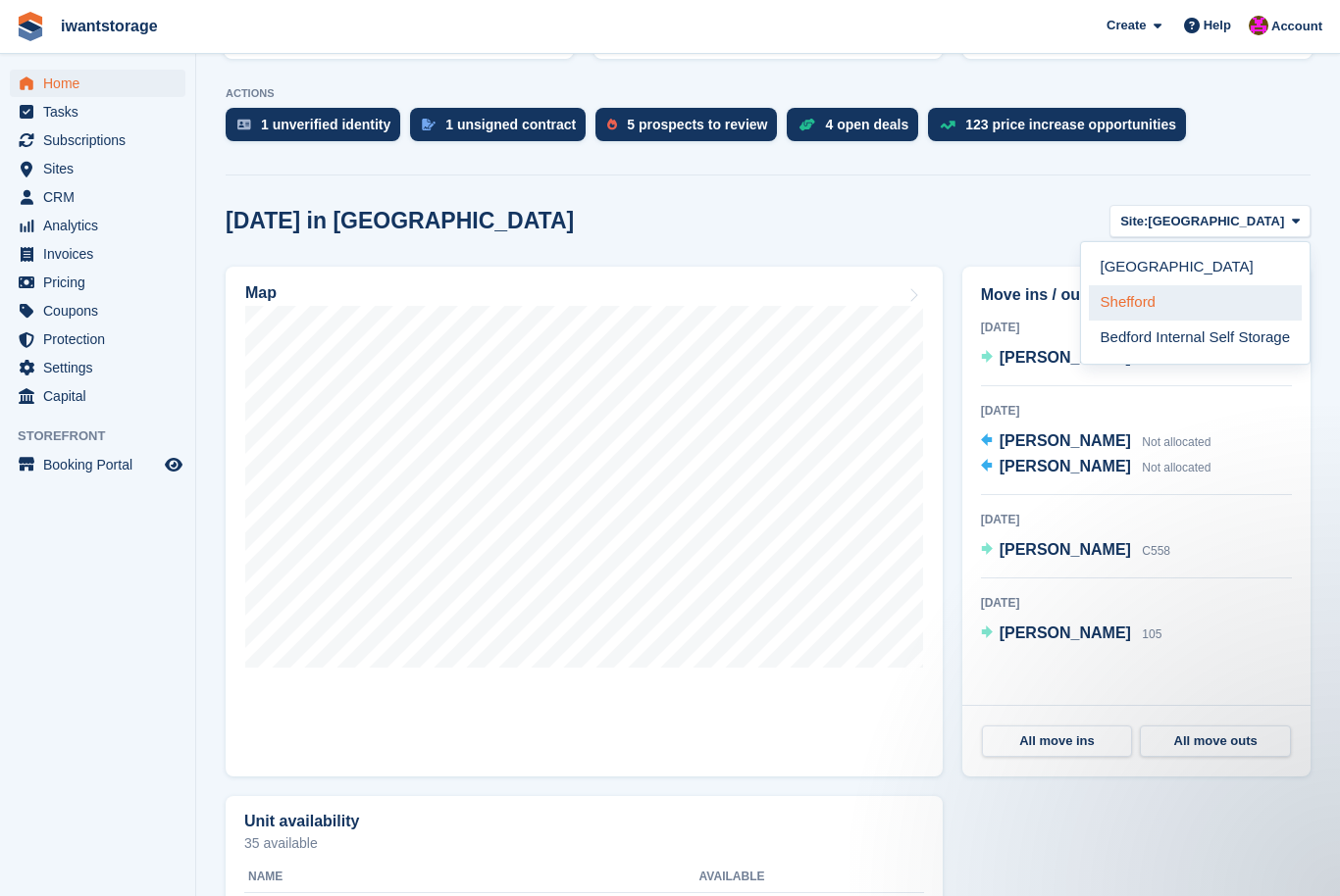
click at [1193, 300] on link "Shefford" at bounding box center [1195, 303] width 213 height 35
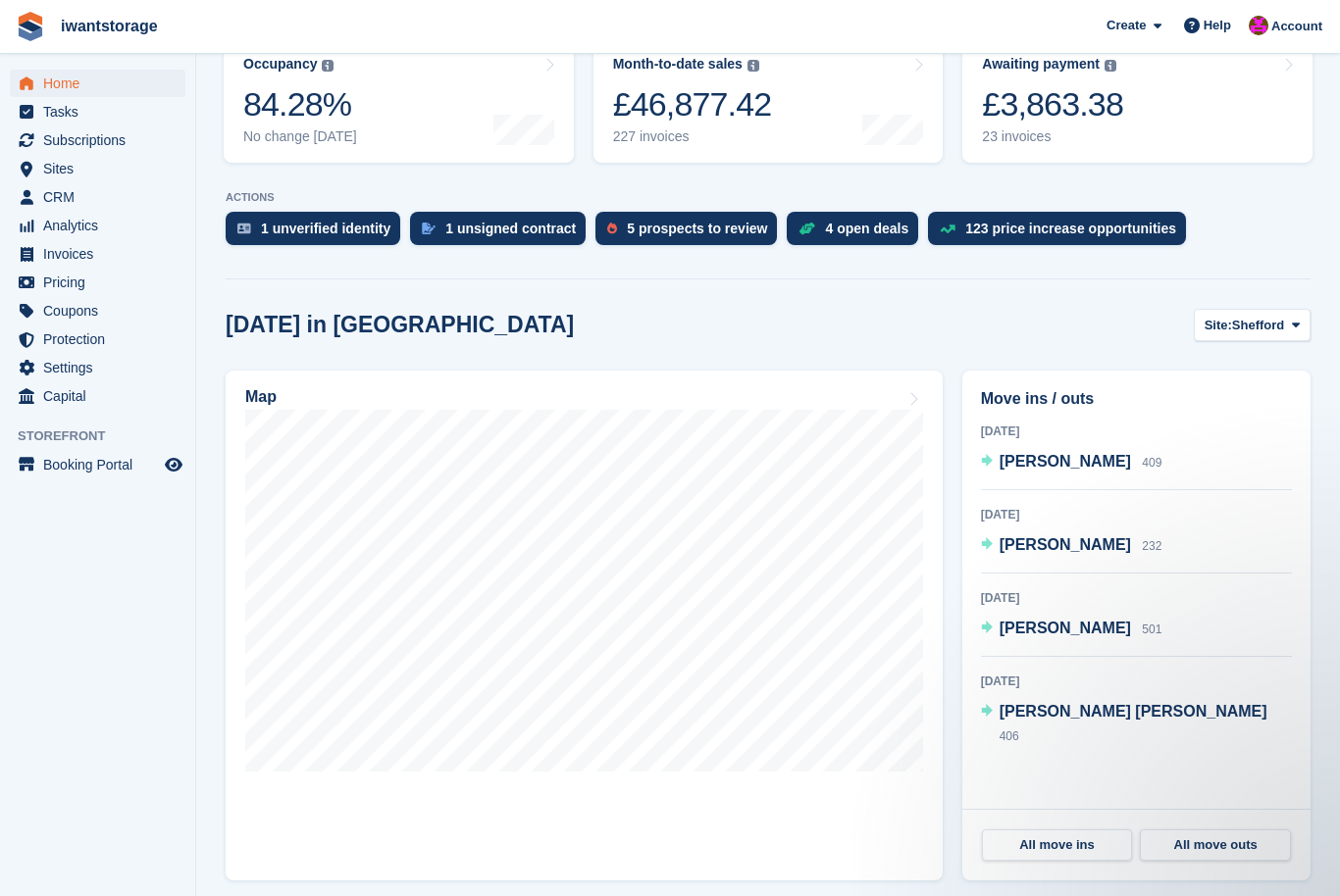
scroll to position [0, 0]
